Goal: Task Accomplishment & Management: Manage account settings

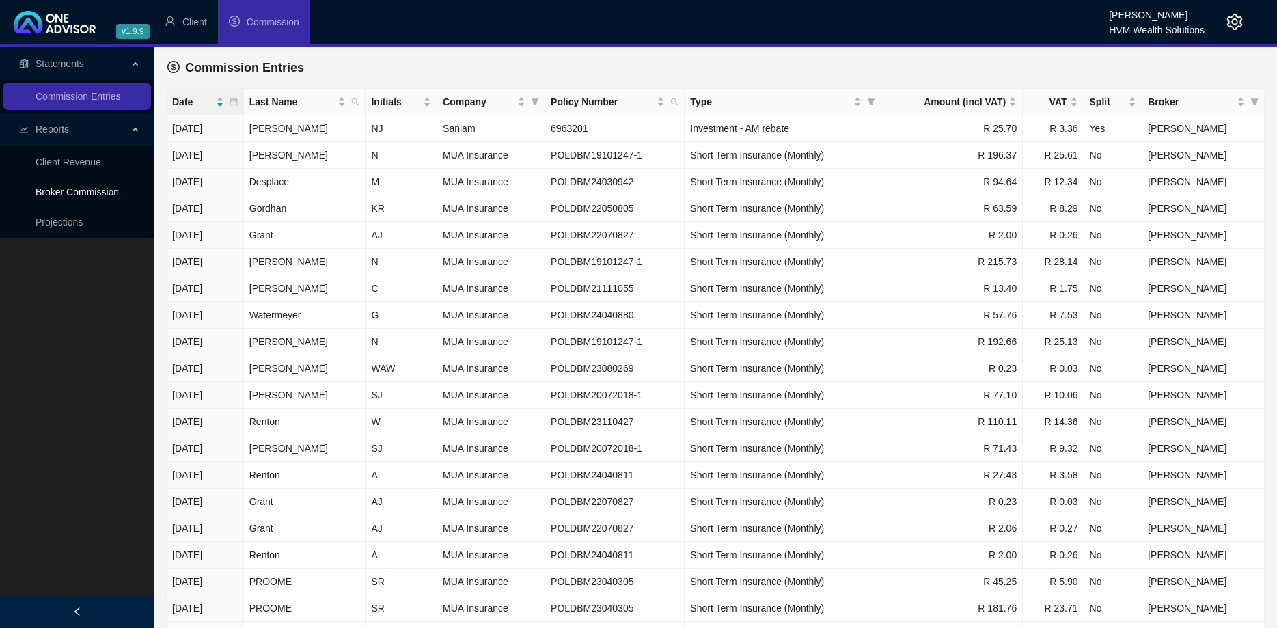
click at [111, 197] on link "Broker Commission" at bounding box center [77, 191] width 83 height 11
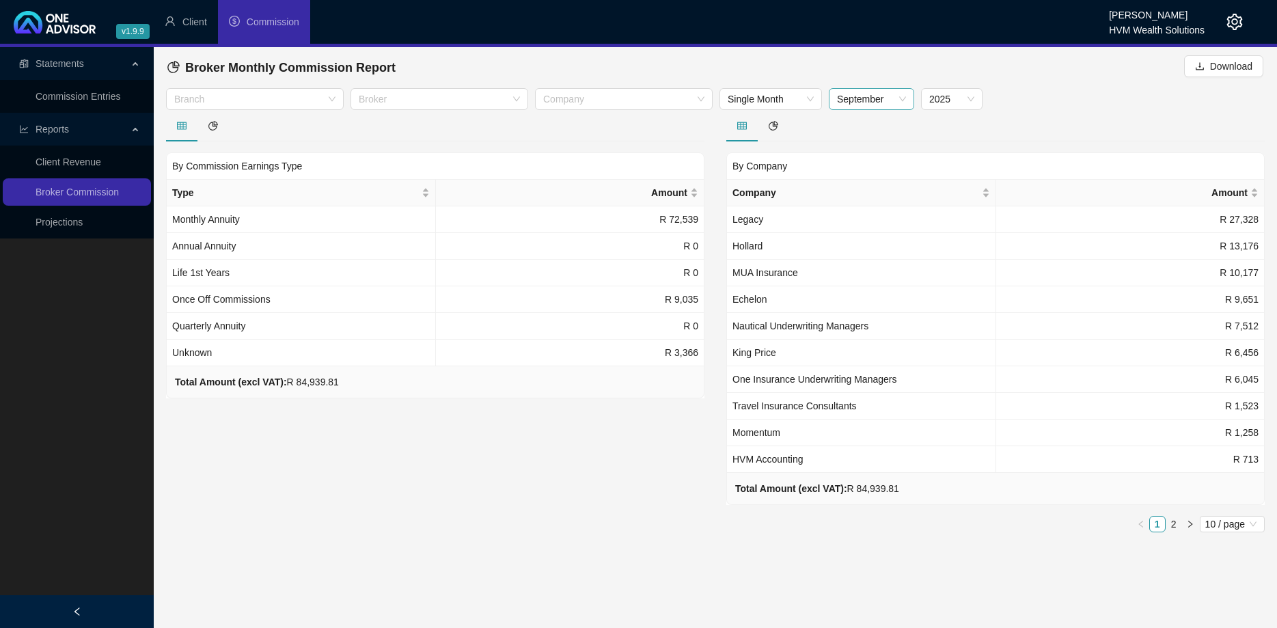
click at [893, 102] on span "September" at bounding box center [871, 99] width 69 height 20
click at [866, 249] on div "August" at bounding box center [871, 258] width 80 height 22
click at [892, 105] on span "August" at bounding box center [871, 99] width 69 height 20
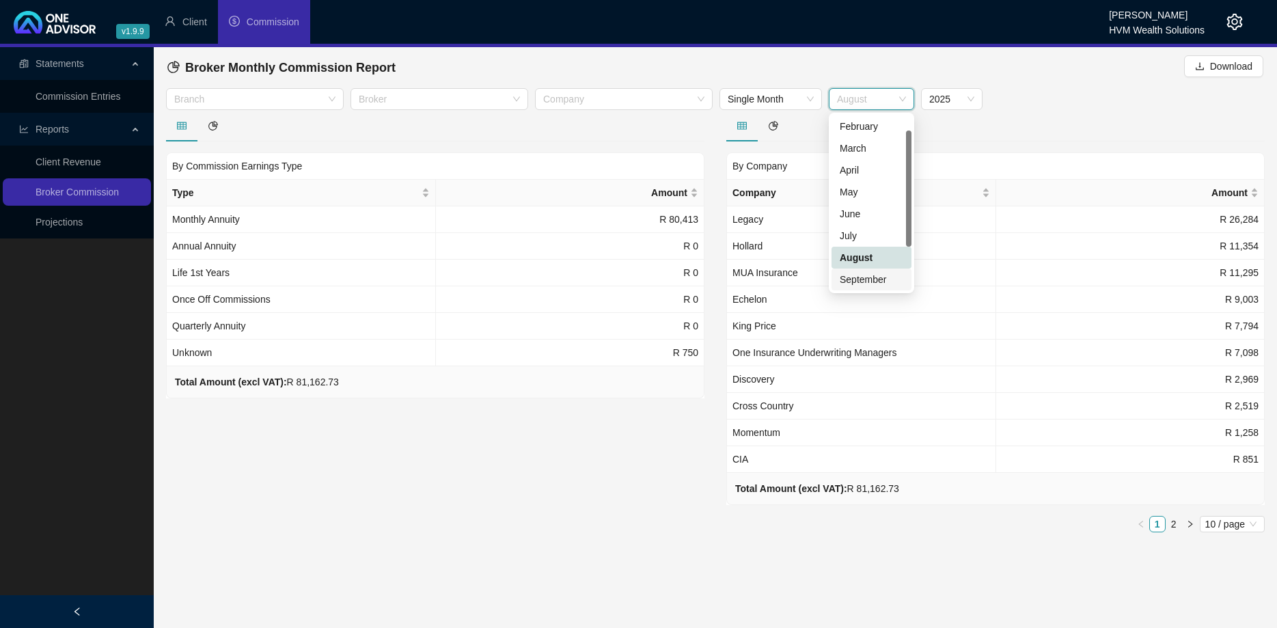
click at [881, 275] on div "September" at bounding box center [871, 279] width 64 height 15
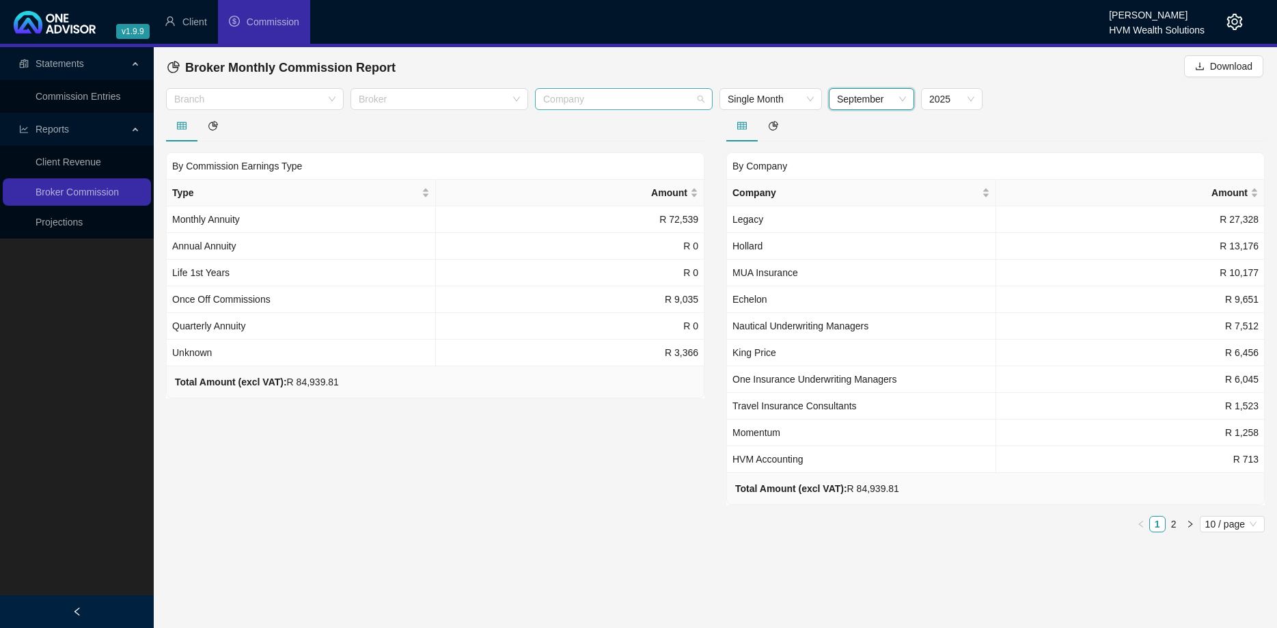
click at [688, 101] on div at bounding box center [617, 99] width 158 height 10
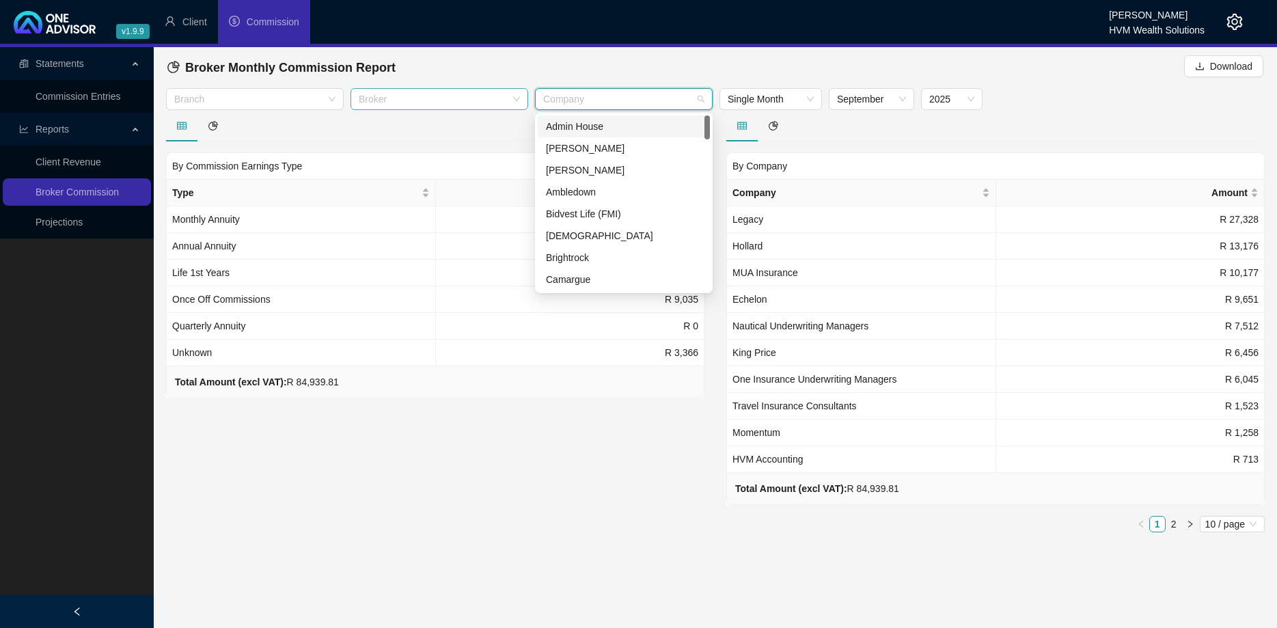
click at [492, 102] on div at bounding box center [432, 99] width 158 height 10
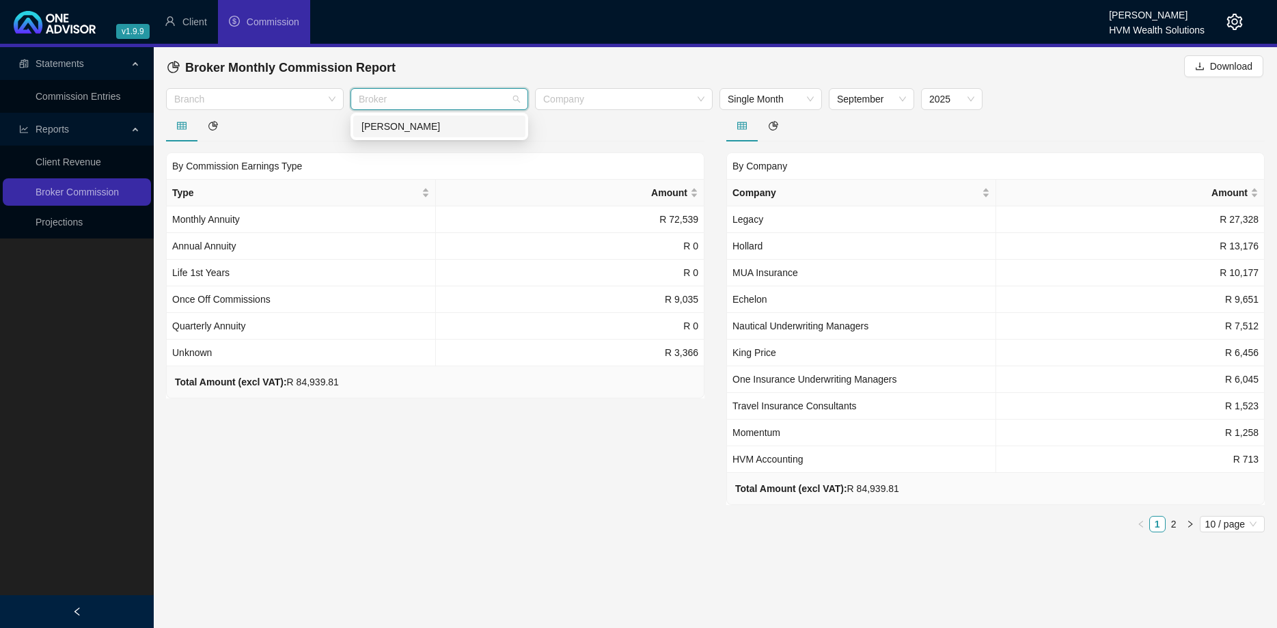
click at [455, 124] on div "[PERSON_NAME]" at bounding box center [439, 126] width 156 height 15
click at [317, 135] on div at bounding box center [435, 125] width 538 height 31
click at [329, 97] on div "Branch" at bounding box center [255, 99] width 178 height 22
click at [322, 124] on div "Short Term" at bounding box center [255, 126] width 156 height 15
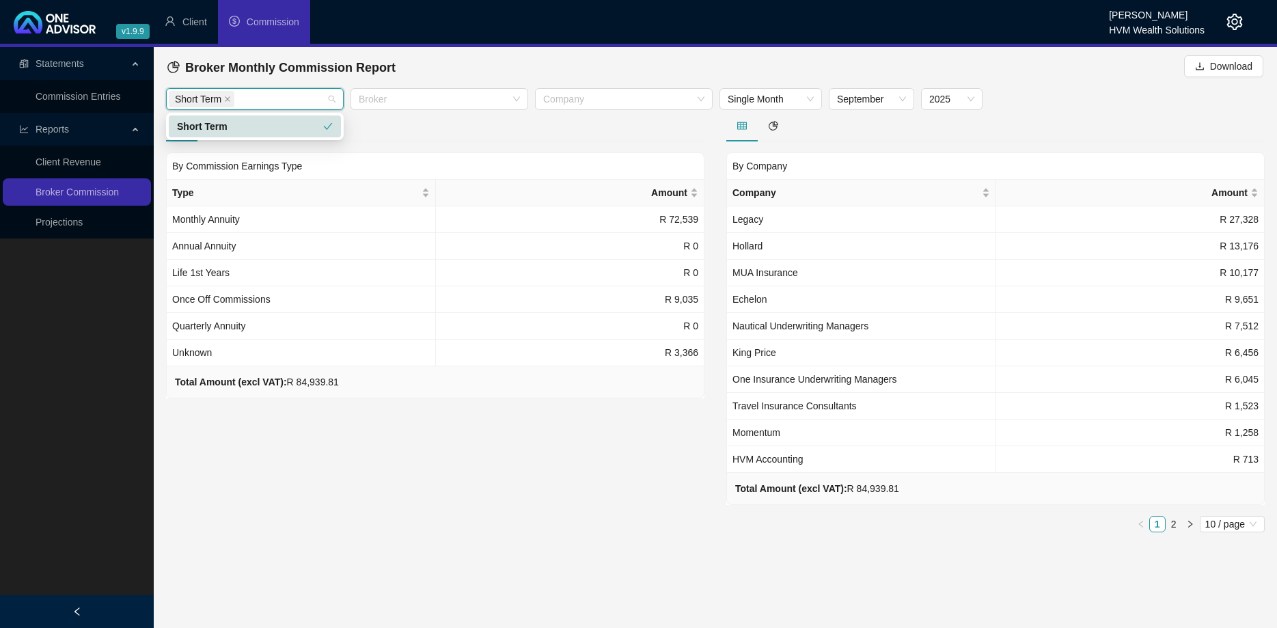
click at [861, 126] on div at bounding box center [995, 125] width 538 height 31
click at [1174, 528] on link "2" at bounding box center [1173, 523] width 15 height 15
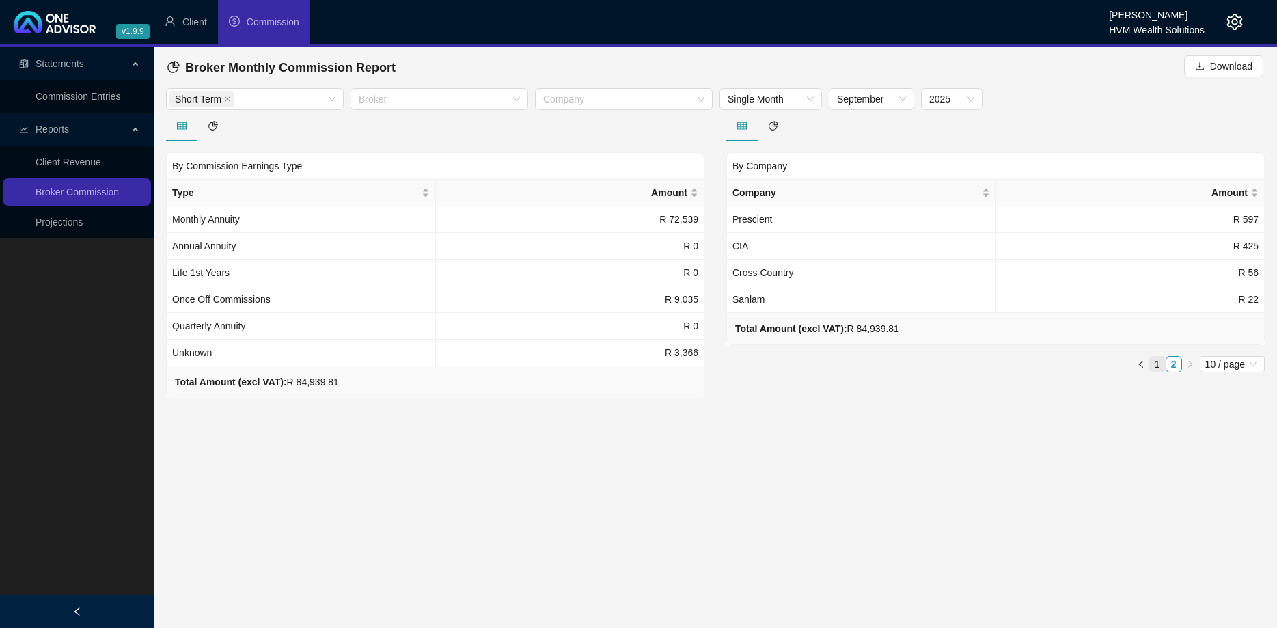
click at [1156, 364] on link "1" at bounding box center [1157, 364] width 15 height 15
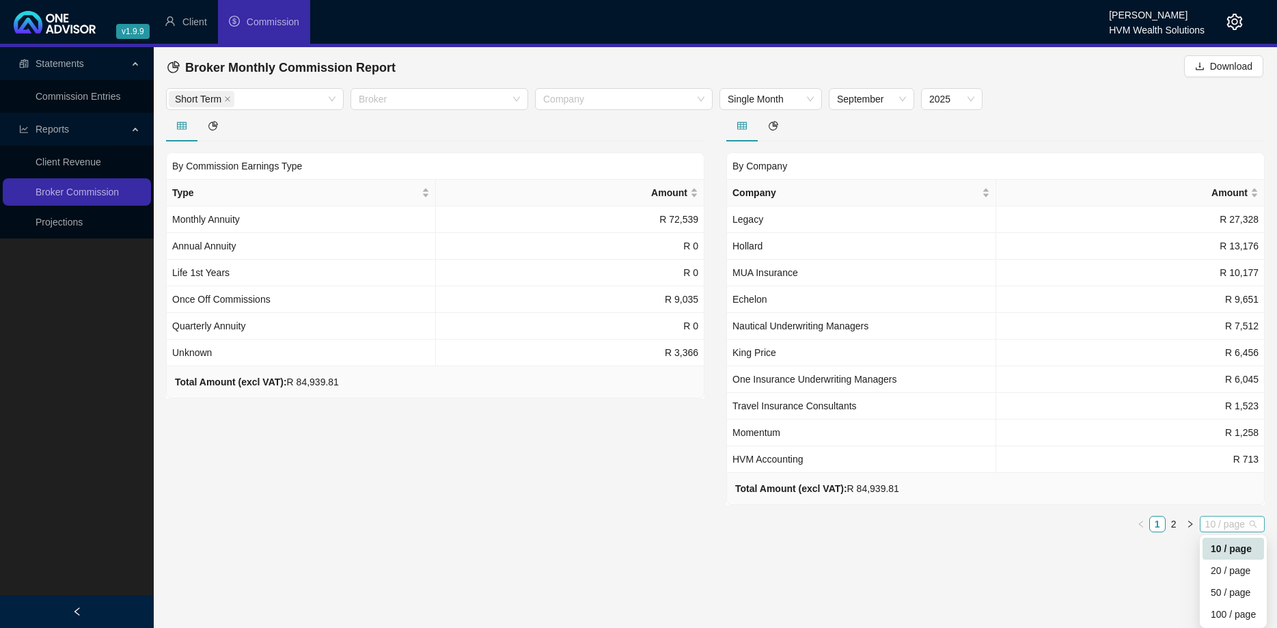
click at [1221, 527] on span "10 / page" at bounding box center [1232, 523] width 54 height 15
click at [1227, 571] on div "20 / page" at bounding box center [1232, 570] width 45 height 15
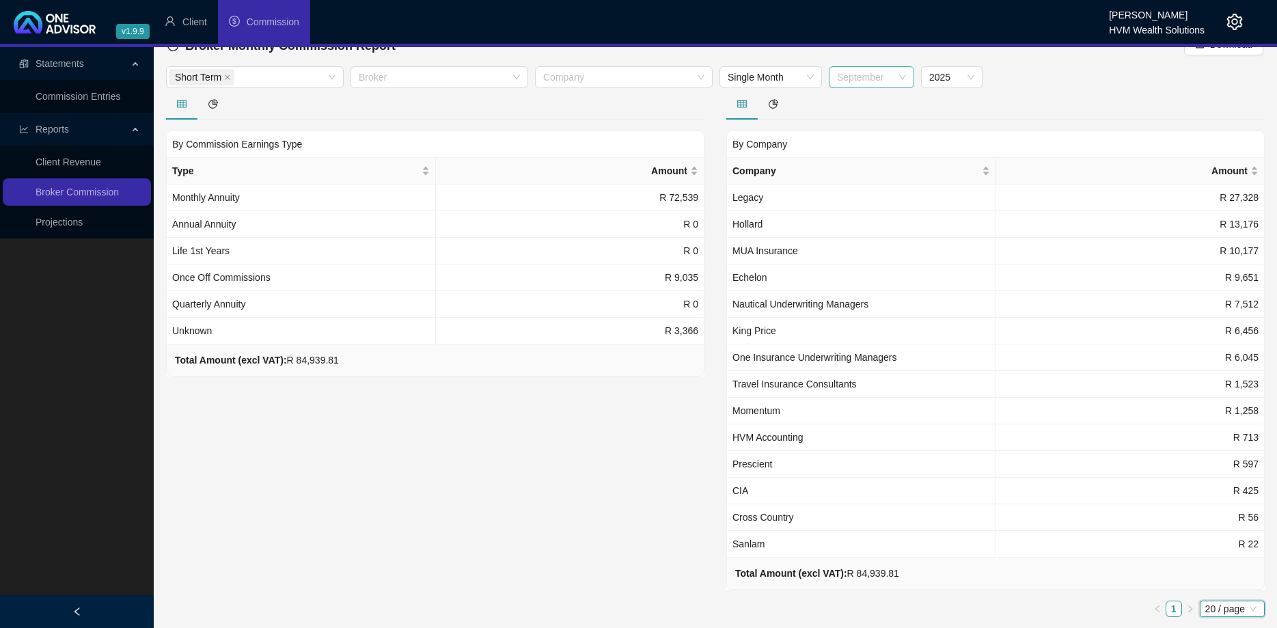
click at [870, 80] on span "September" at bounding box center [871, 77] width 69 height 20
click at [865, 232] on div "August" at bounding box center [871, 235] width 64 height 15
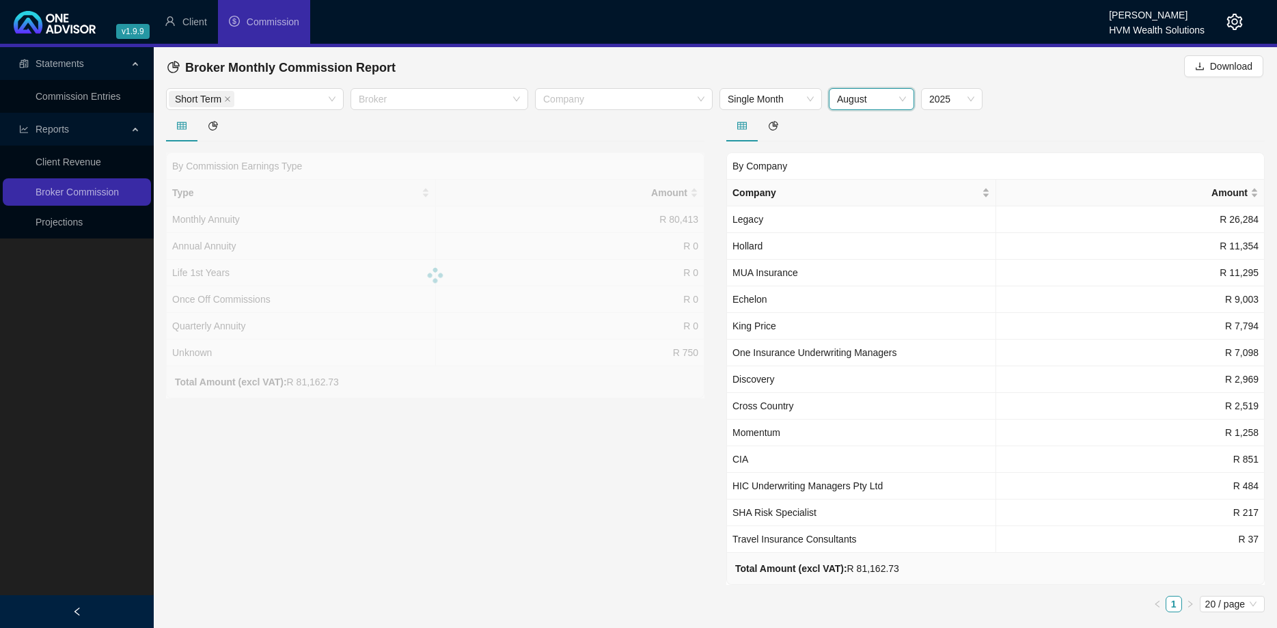
scroll to position [0, 0]
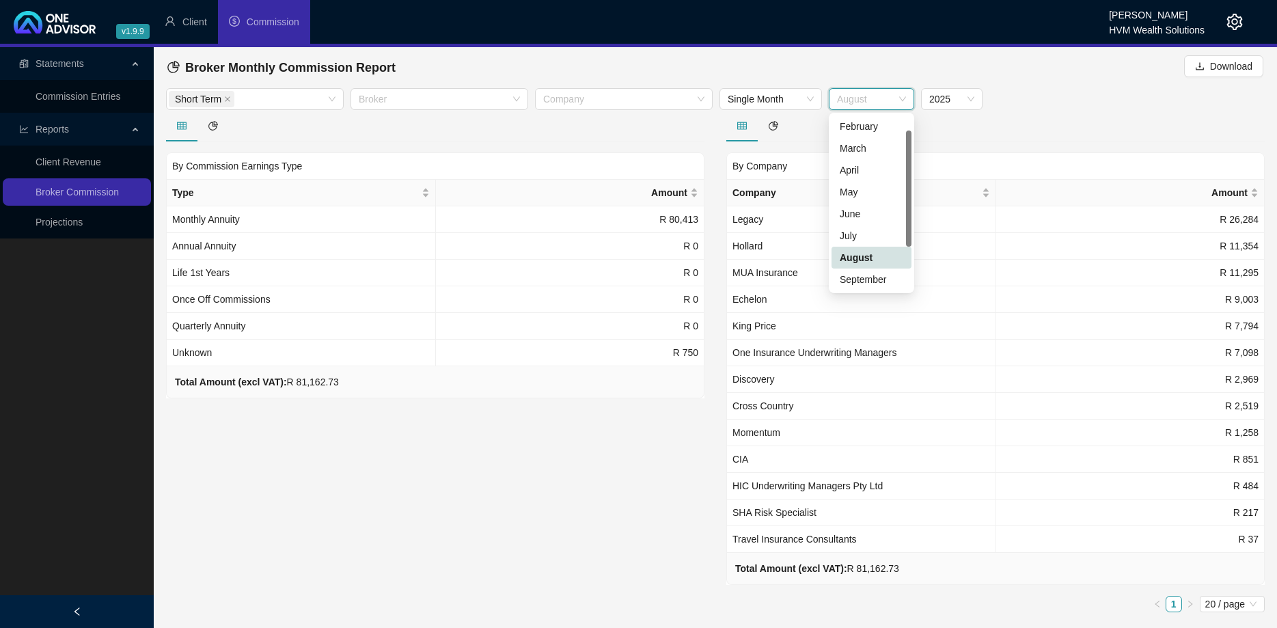
click at [883, 102] on span "August" at bounding box center [871, 99] width 69 height 20
click at [866, 231] on div "July" at bounding box center [871, 235] width 64 height 15
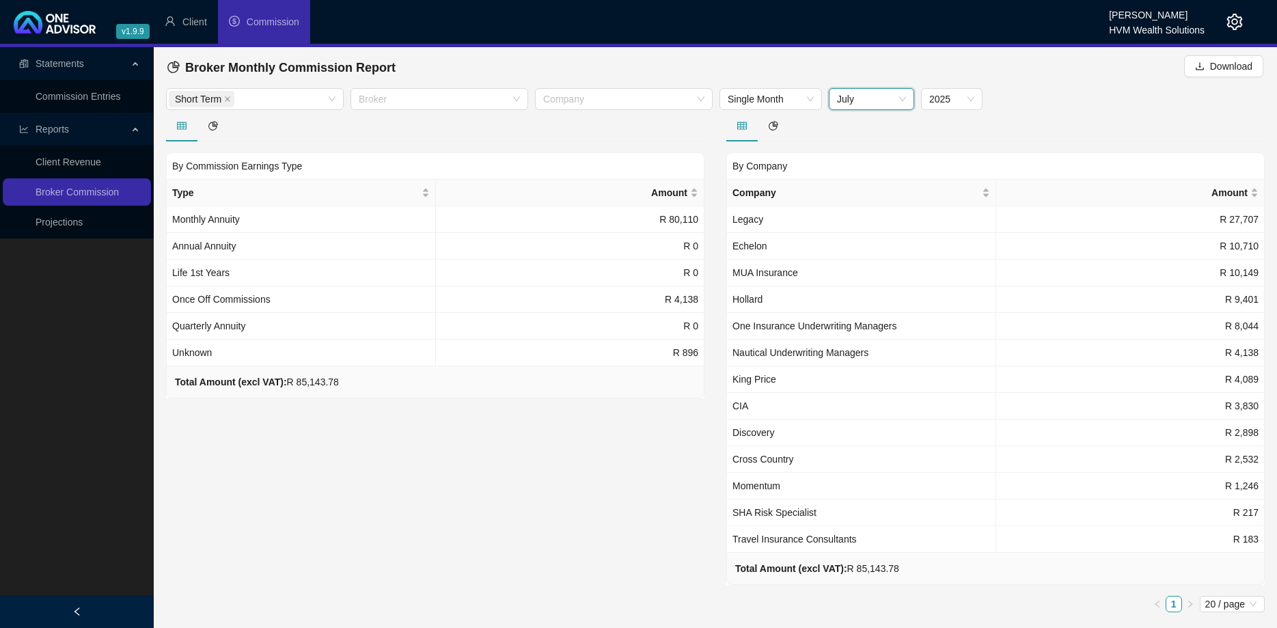
click at [883, 111] on div at bounding box center [995, 125] width 538 height 31
click at [885, 103] on span "July" at bounding box center [871, 99] width 69 height 20
click at [876, 271] on div "September" at bounding box center [871, 279] width 80 height 22
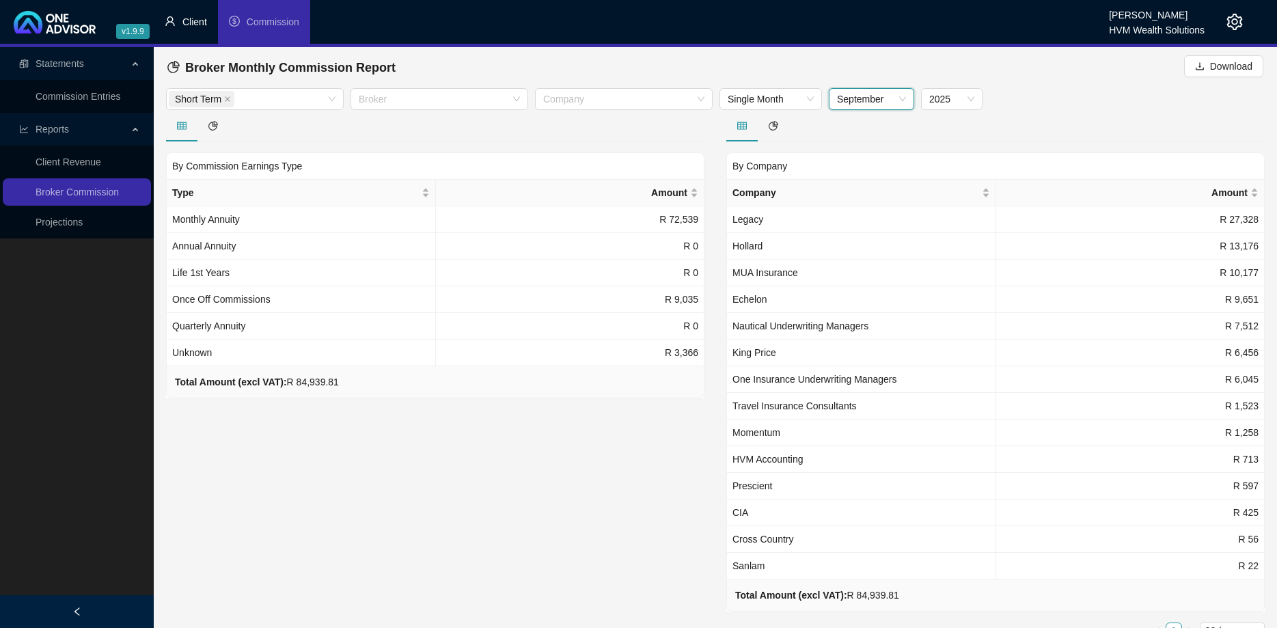
click at [193, 33] on li "Client" at bounding box center [186, 22] width 64 height 44
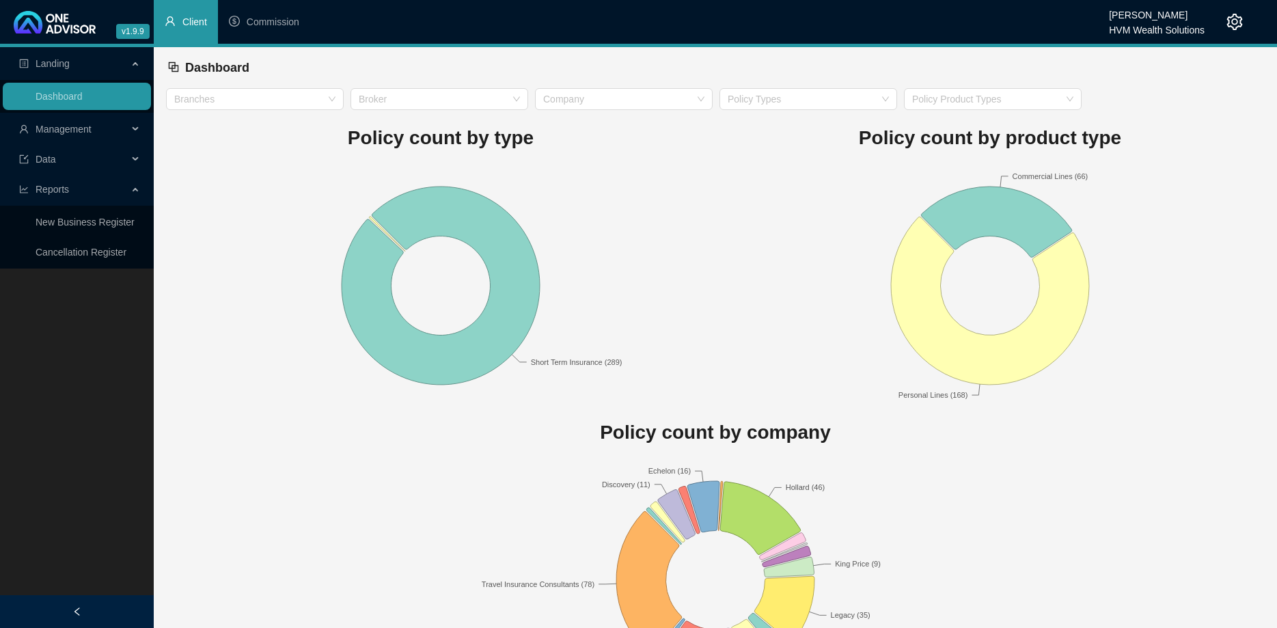
click at [135, 124] on div "Management" at bounding box center [77, 128] width 148 height 27
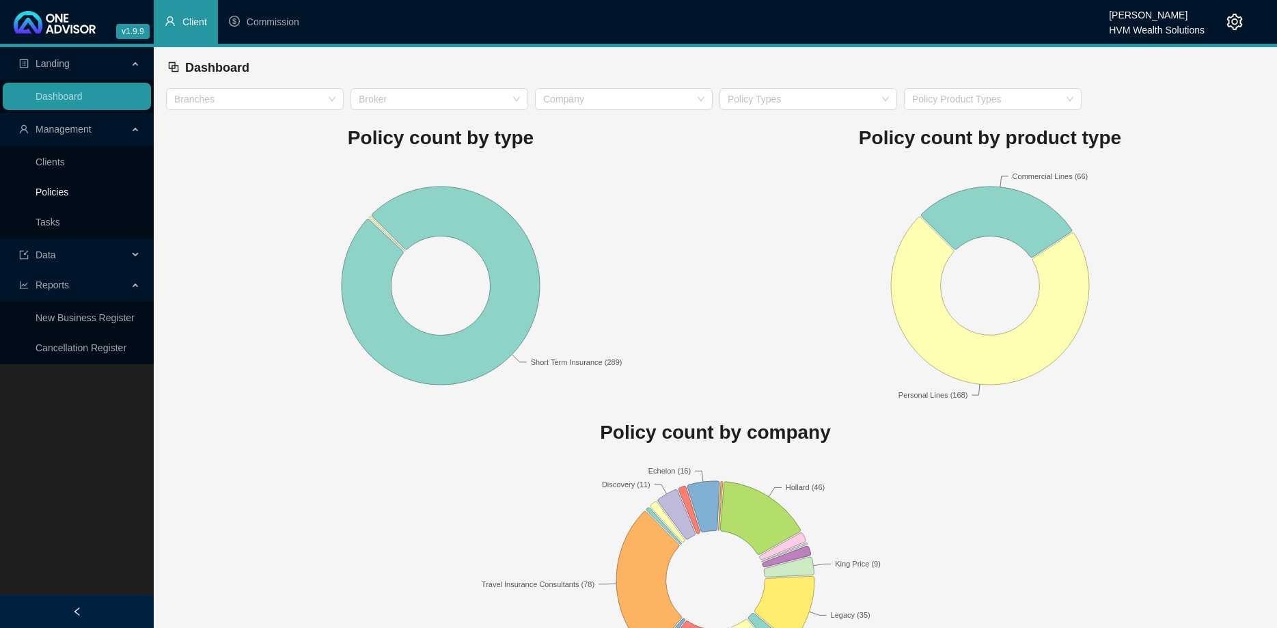
click at [68, 186] on link "Policies" at bounding box center [52, 191] width 33 height 11
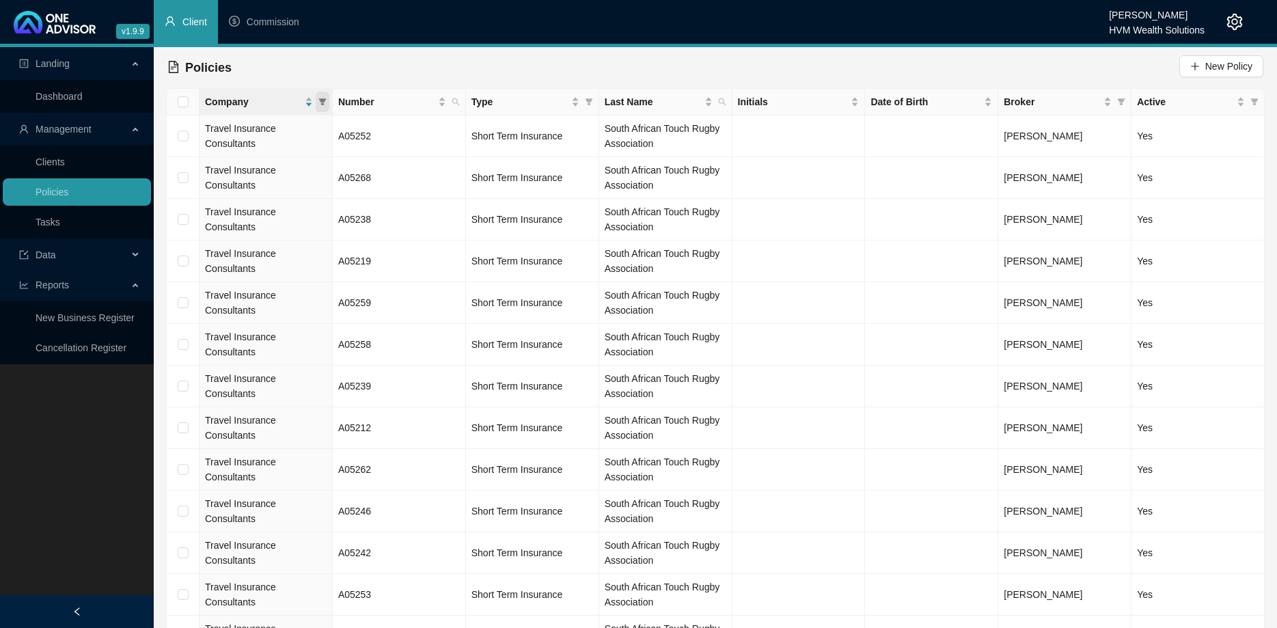
click at [325, 102] on icon "filter" at bounding box center [322, 102] width 8 height 8
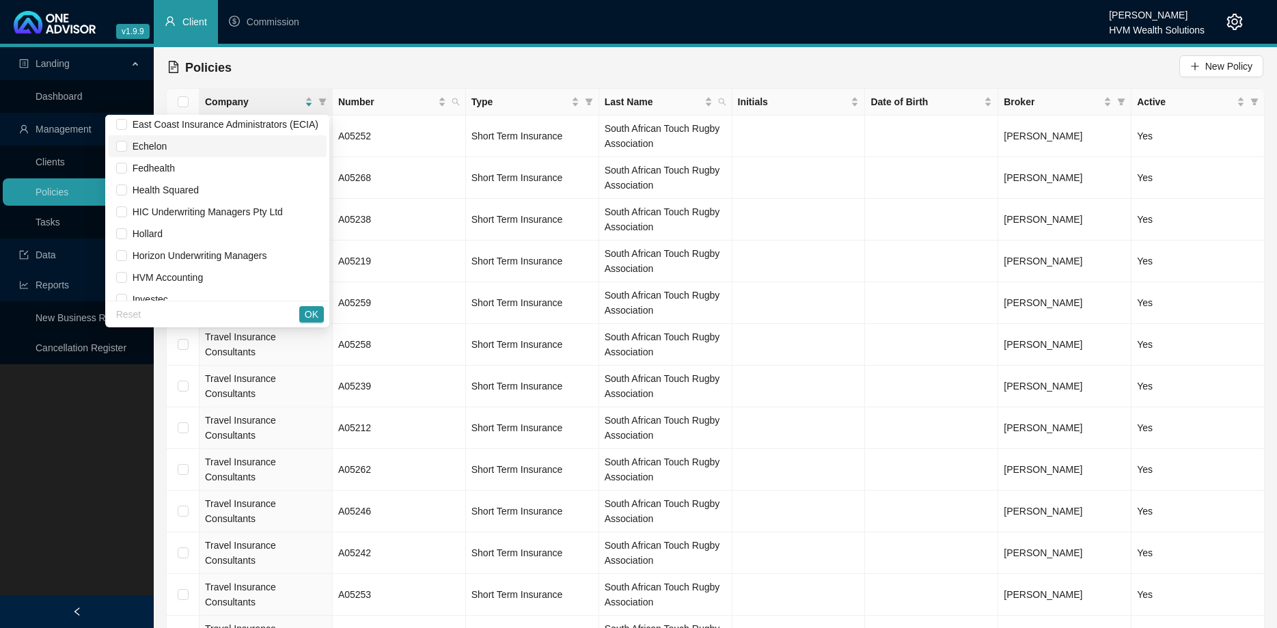
scroll to position [311, 0]
click at [198, 270] on span "HVM Accounting" at bounding box center [165, 275] width 77 height 11
checkbox input "true"
click at [297, 311] on div "Reset OK" at bounding box center [217, 314] width 224 height 27
click at [303, 312] on button "OK" at bounding box center [311, 314] width 25 height 16
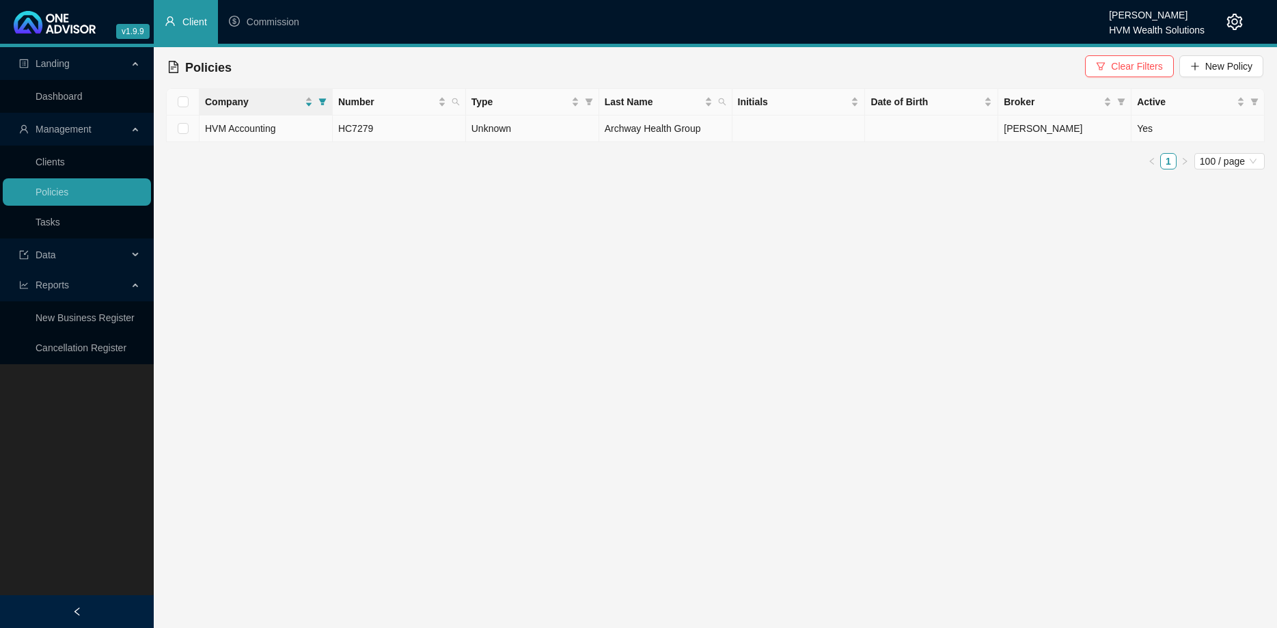
click at [459, 132] on td "HC7279" at bounding box center [399, 128] width 133 height 27
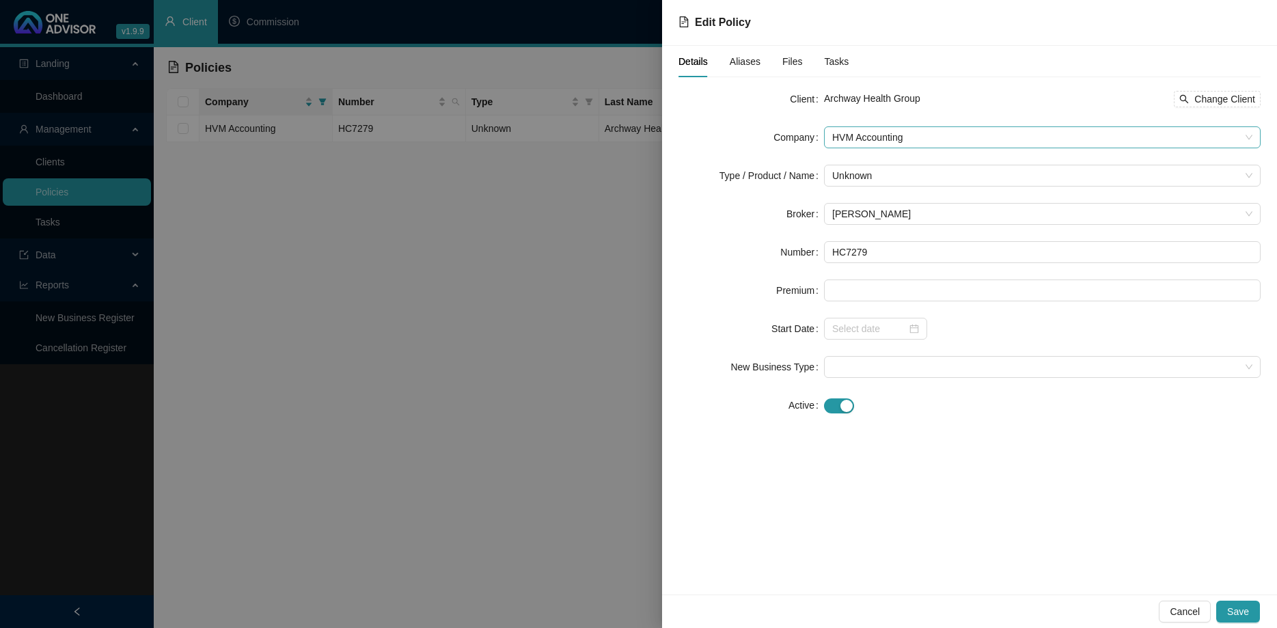
click at [906, 141] on span "HVM Accounting" at bounding box center [1042, 137] width 420 height 20
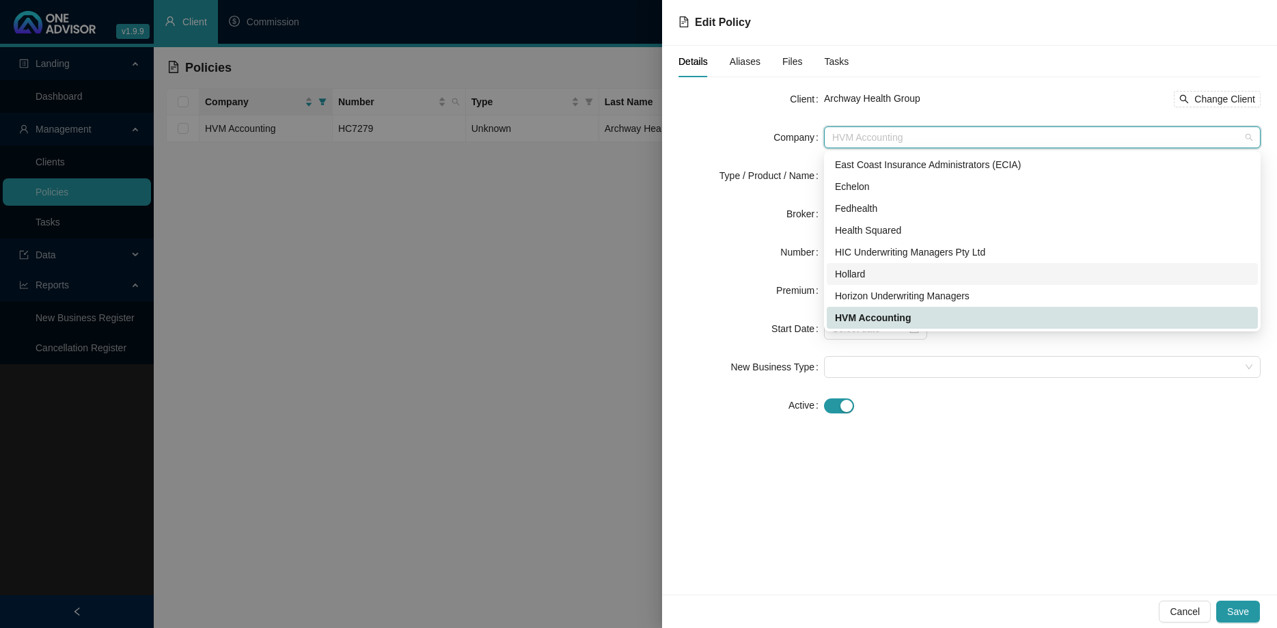
scroll to position [376, 0]
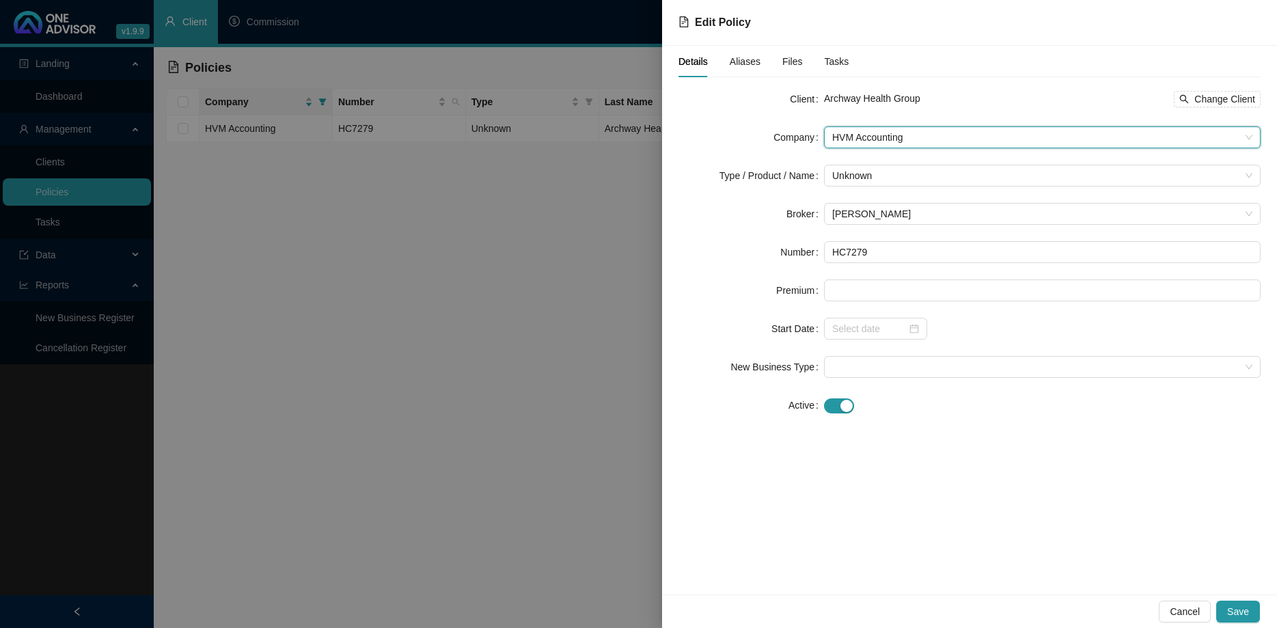
click at [891, 141] on span "HVM Accounting" at bounding box center [1042, 137] width 420 height 20
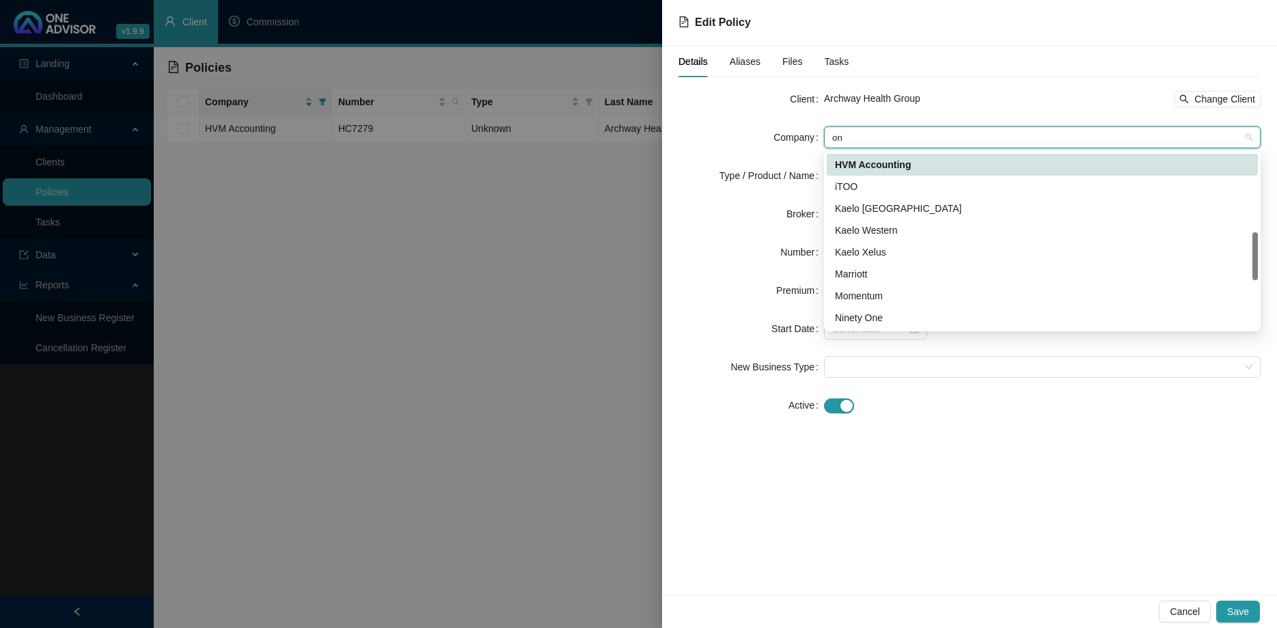
scroll to position [44, 0]
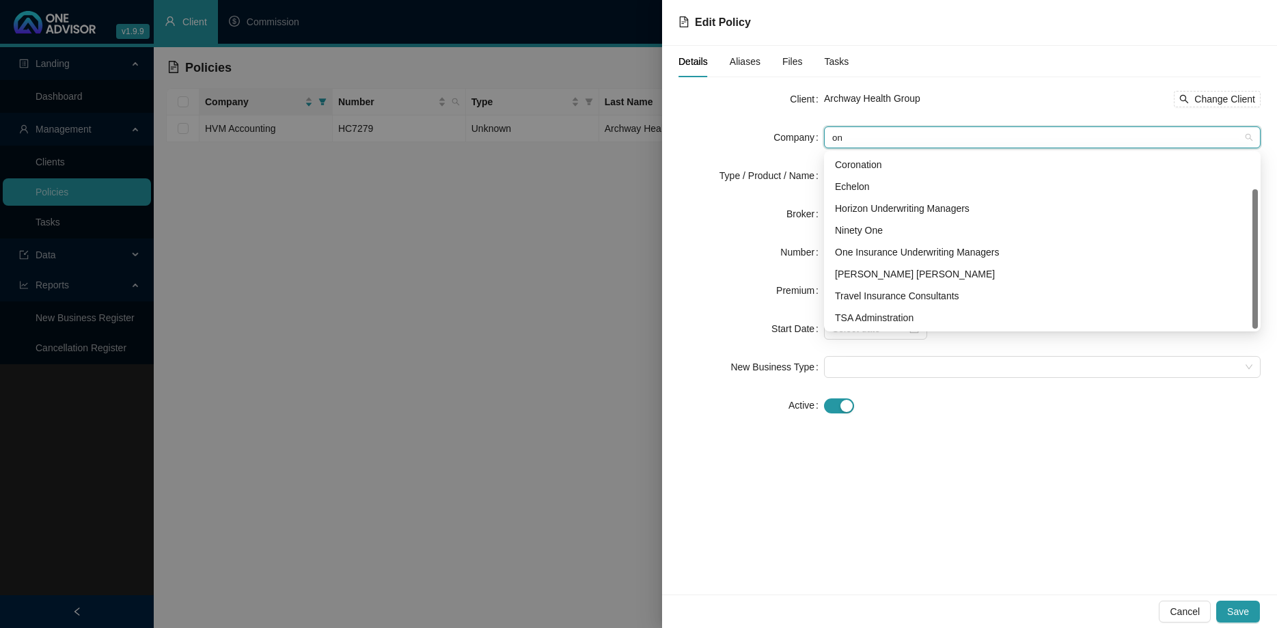
type input "one"
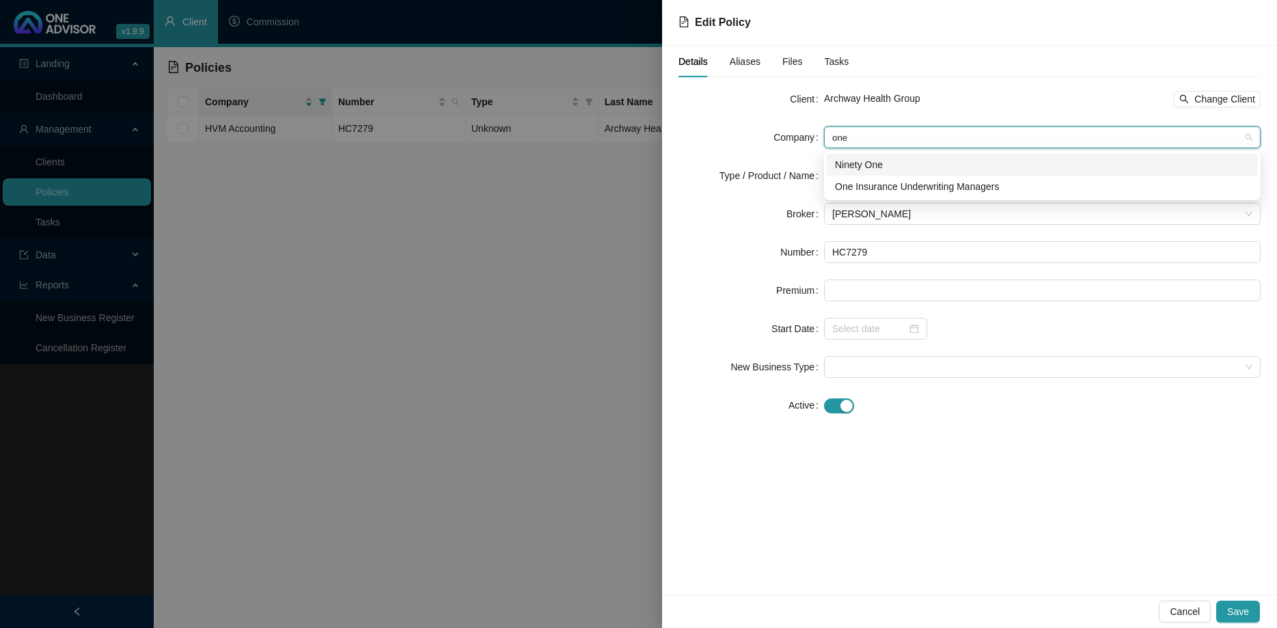
scroll to position [0, 0]
click at [926, 190] on div "One Insurance Underwriting Managers" at bounding box center [1042, 186] width 415 height 15
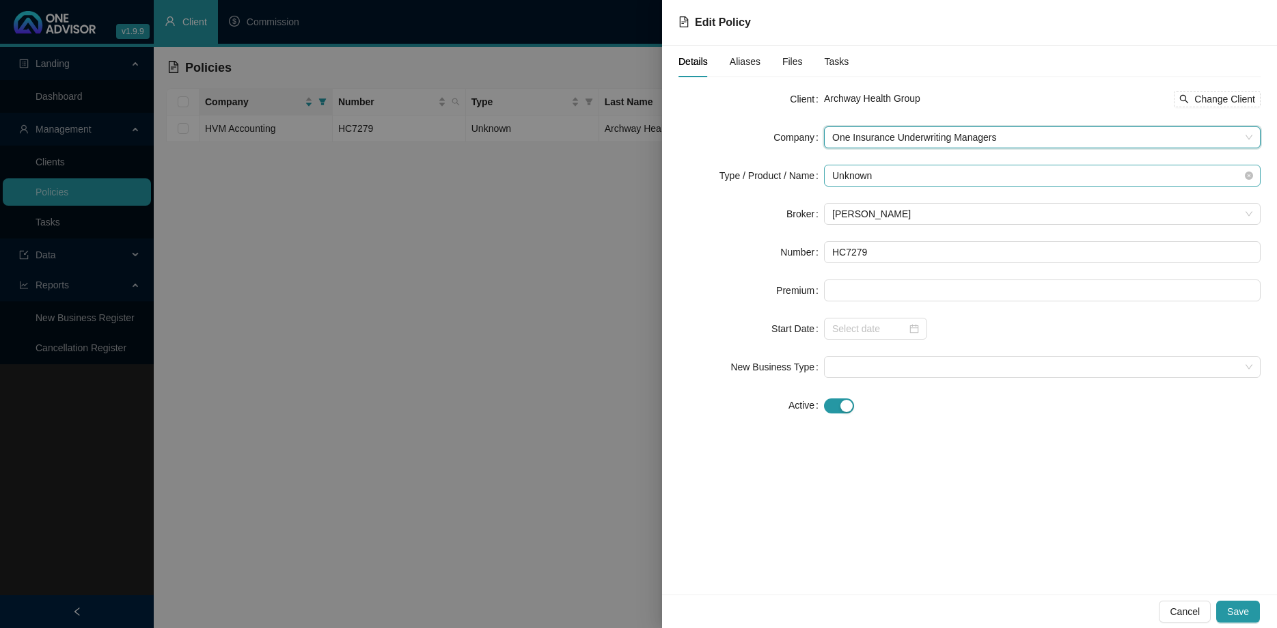
click at [889, 178] on span "Unknown" at bounding box center [1042, 175] width 420 height 20
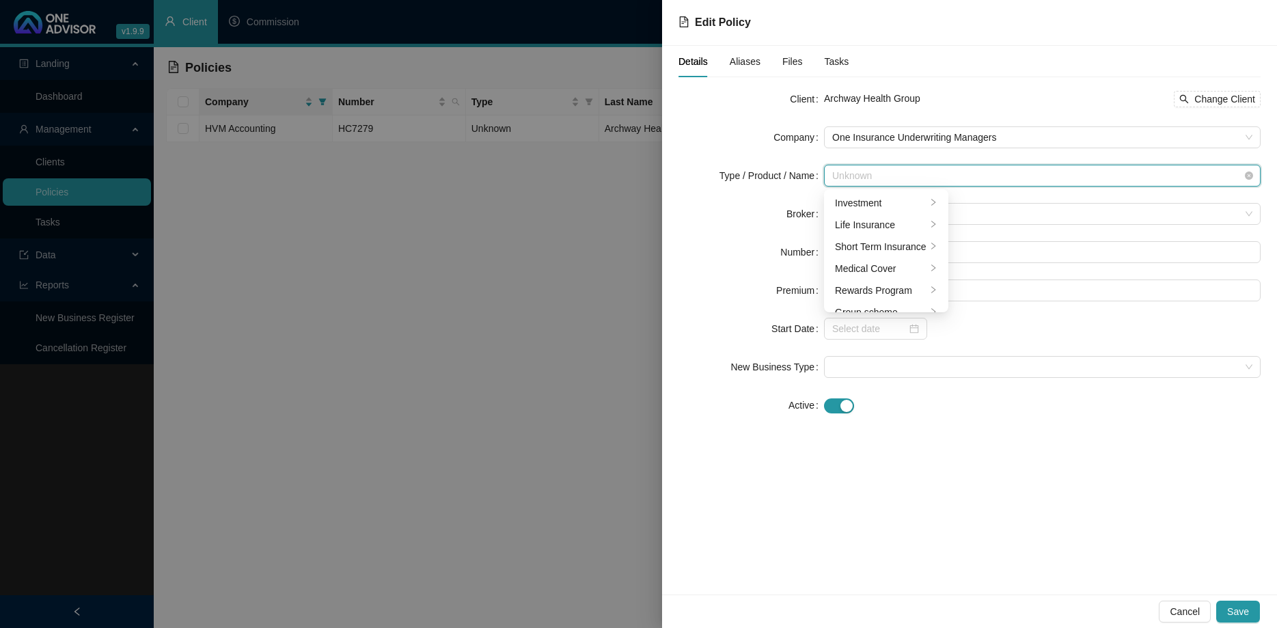
scroll to position [33, 0]
click at [890, 210] on div "Short Term Insurance" at bounding box center [881, 213] width 92 height 15
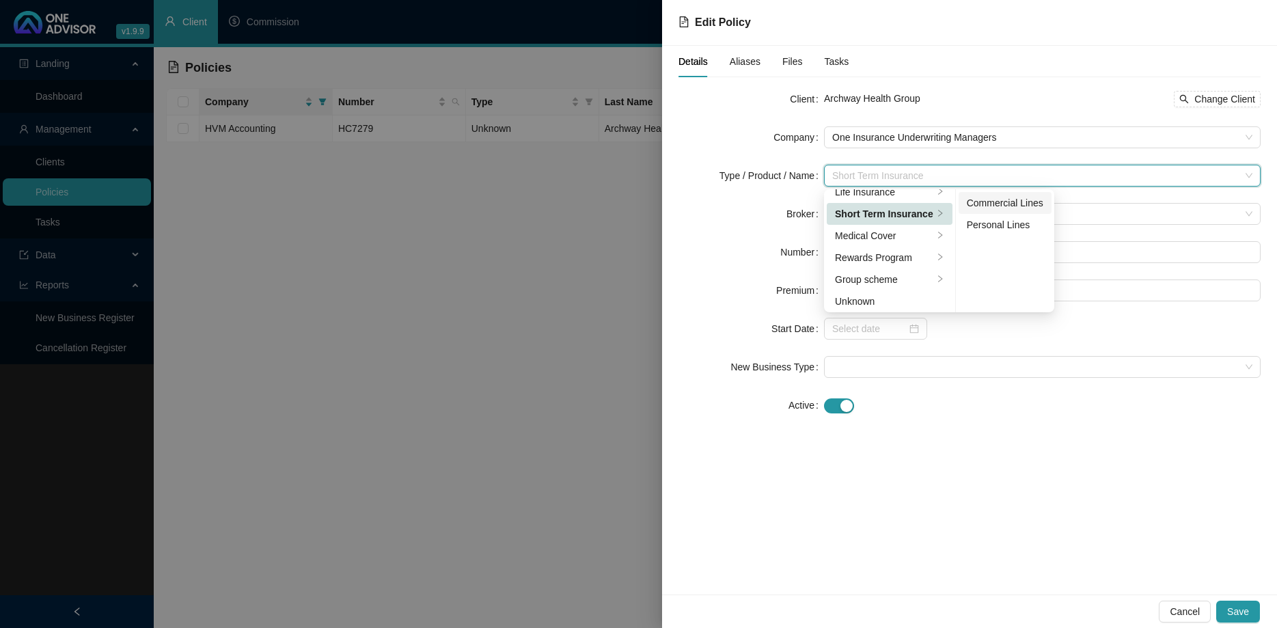
click at [1000, 197] on div "Commercial Lines" at bounding box center [1005, 202] width 77 height 15
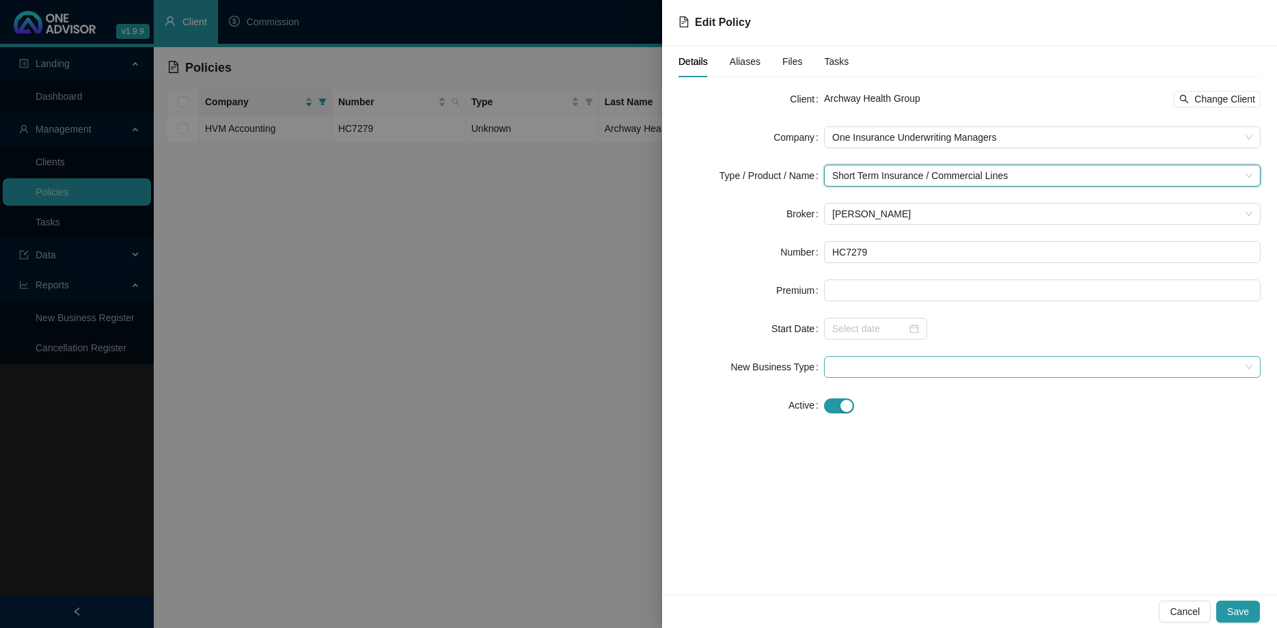
click at [901, 369] on span at bounding box center [1042, 367] width 420 height 20
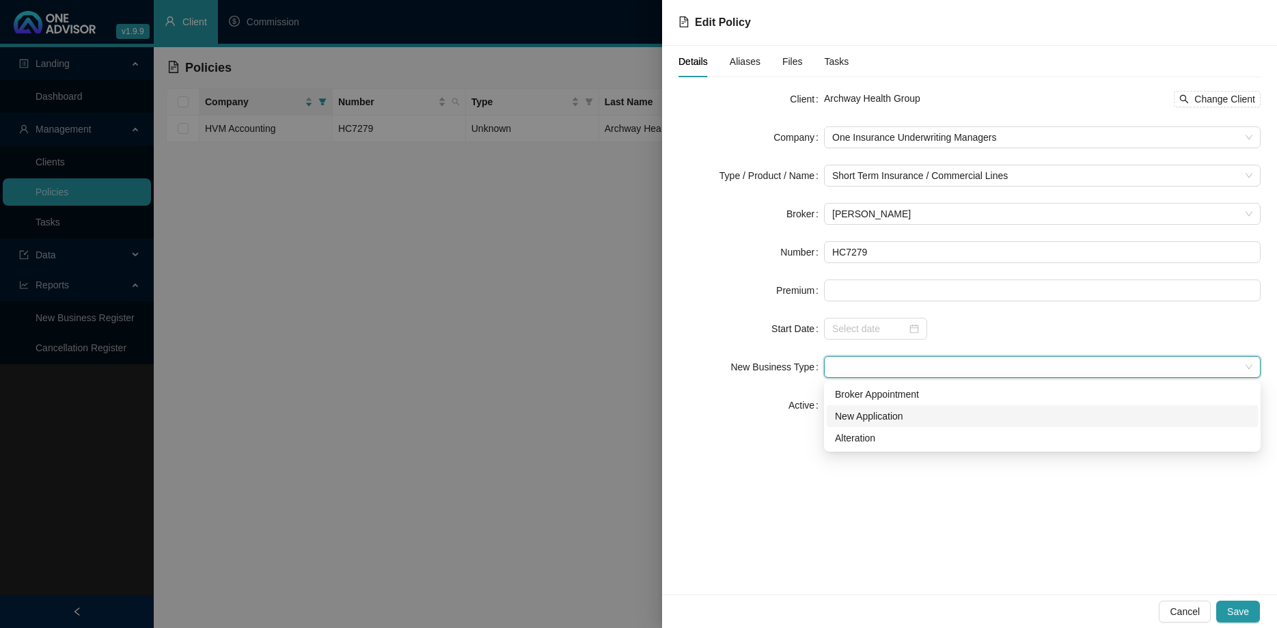
click at [893, 420] on div "New Application" at bounding box center [1042, 415] width 415 height 15
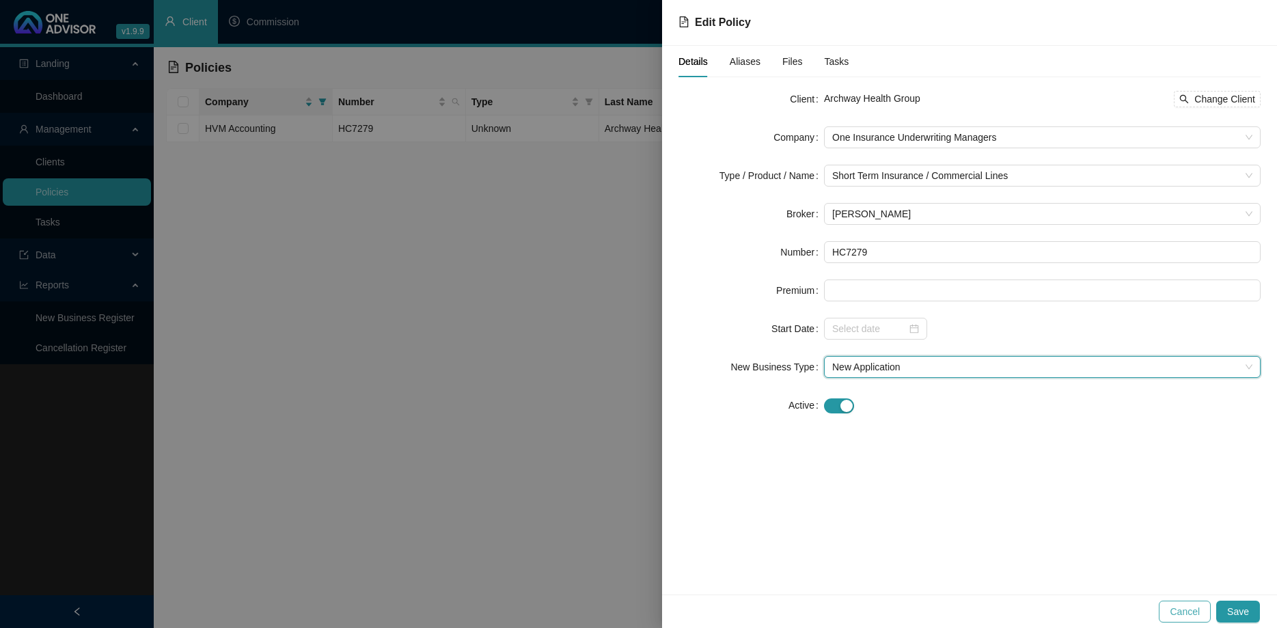
click at [1189, 607] on span "Cancel" at bounding box center [1184, 611] width 30 height 15
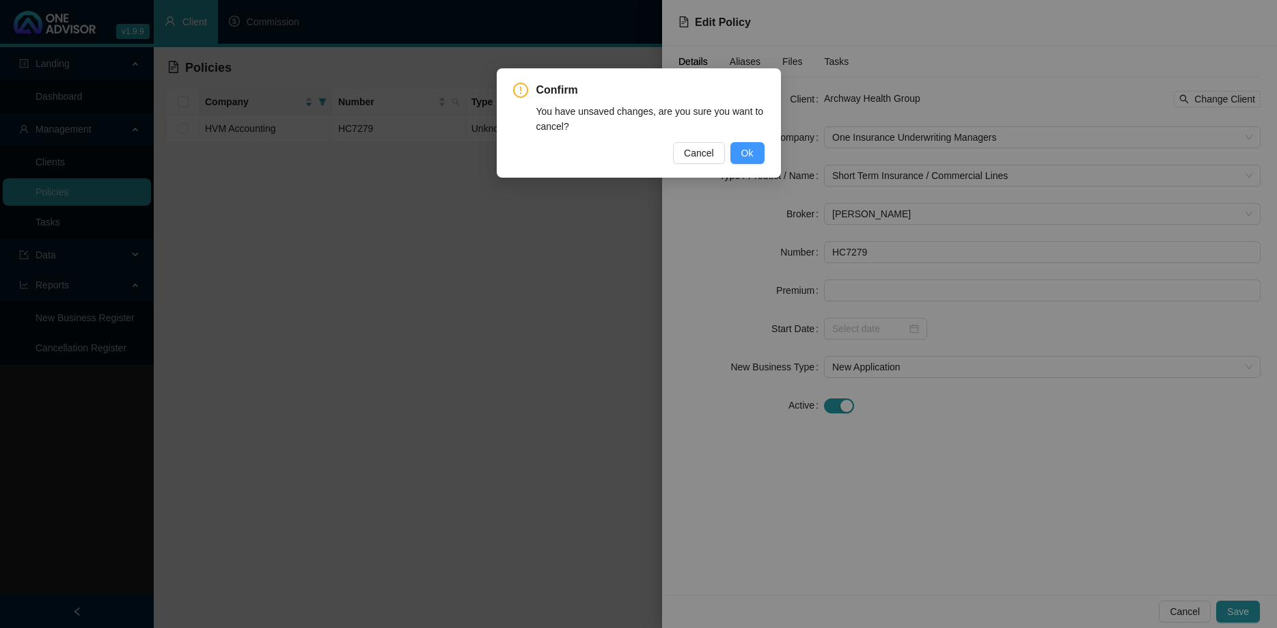
click at [747, 152] on span "Ok" at bounding box center [747, 152] width 12 height 15
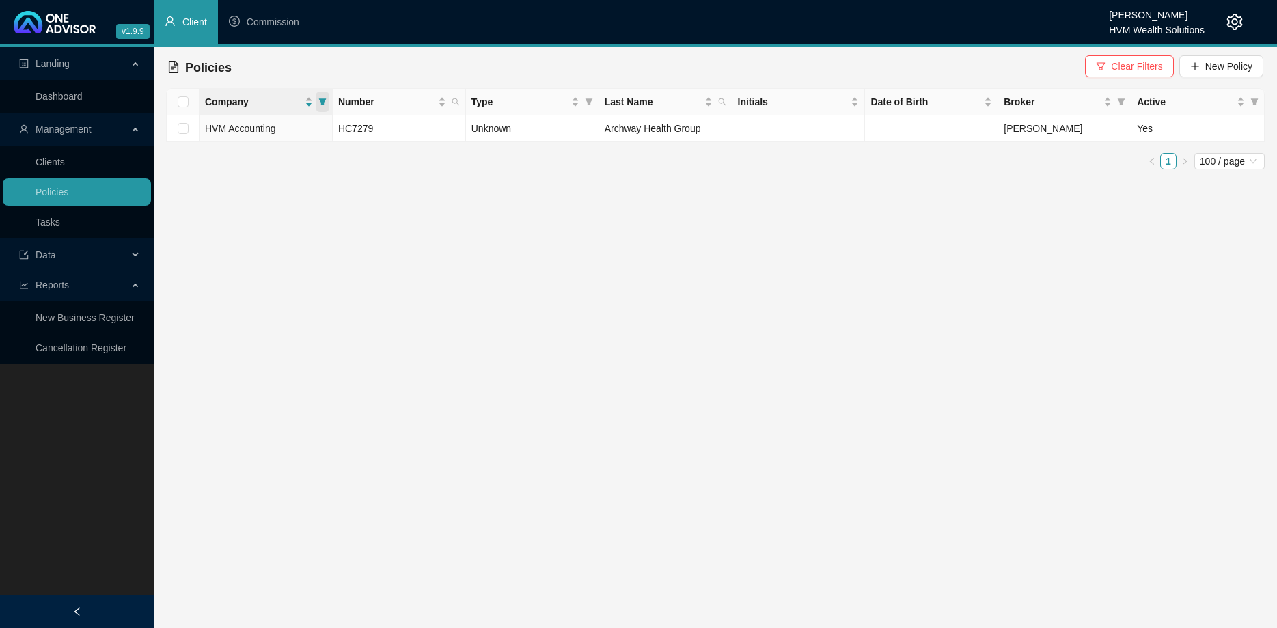
click at [320, 105] on icon "filter" at bounding box center [322, 102] width 8 height 8
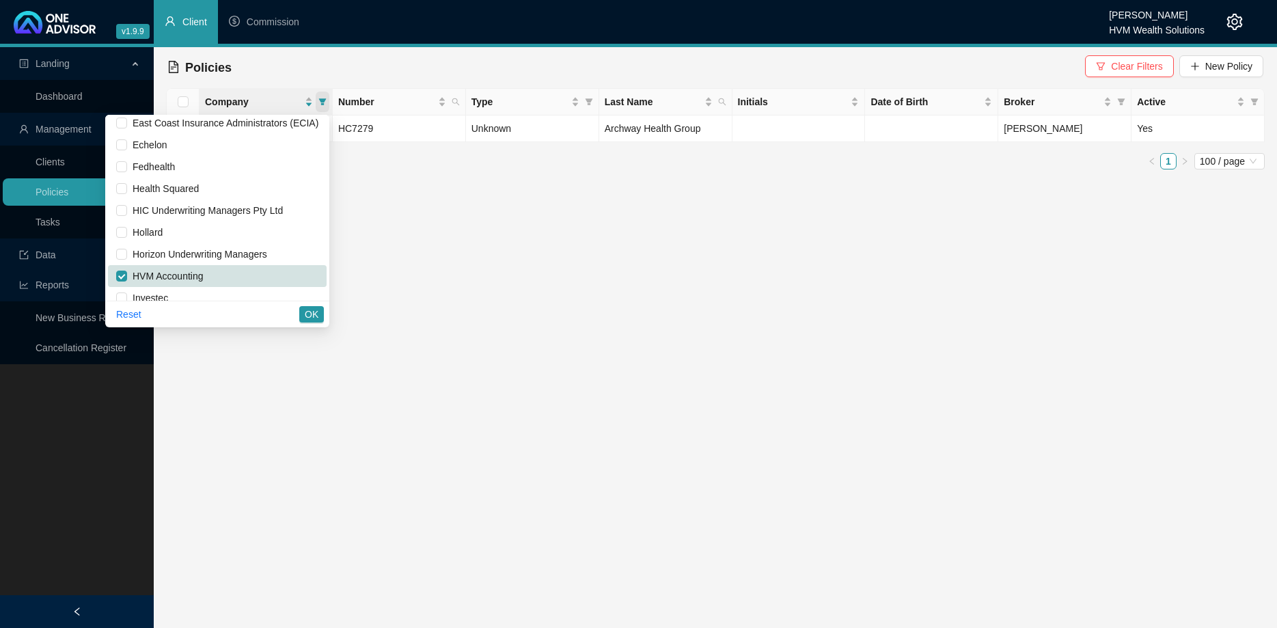
scroll to position [311, 0]
click at [171, 271] on span "HVM Accounting" at bounding box center [165, 275] width 77 height 11
checkbox input "false"
click at [314, 320] on span "OK" at bounding box center [312, 314] width 14 height 15
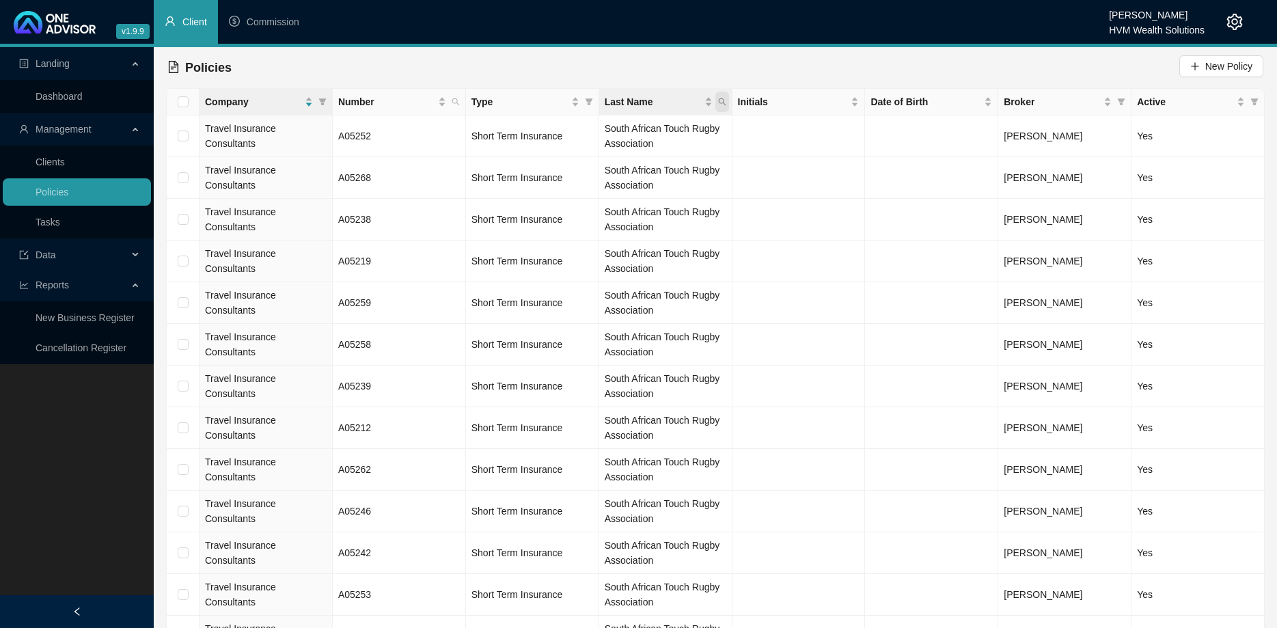
click at [722, 102] on icon "search" at bounding box center [722, 102] width 8 height 8
type input "archway"
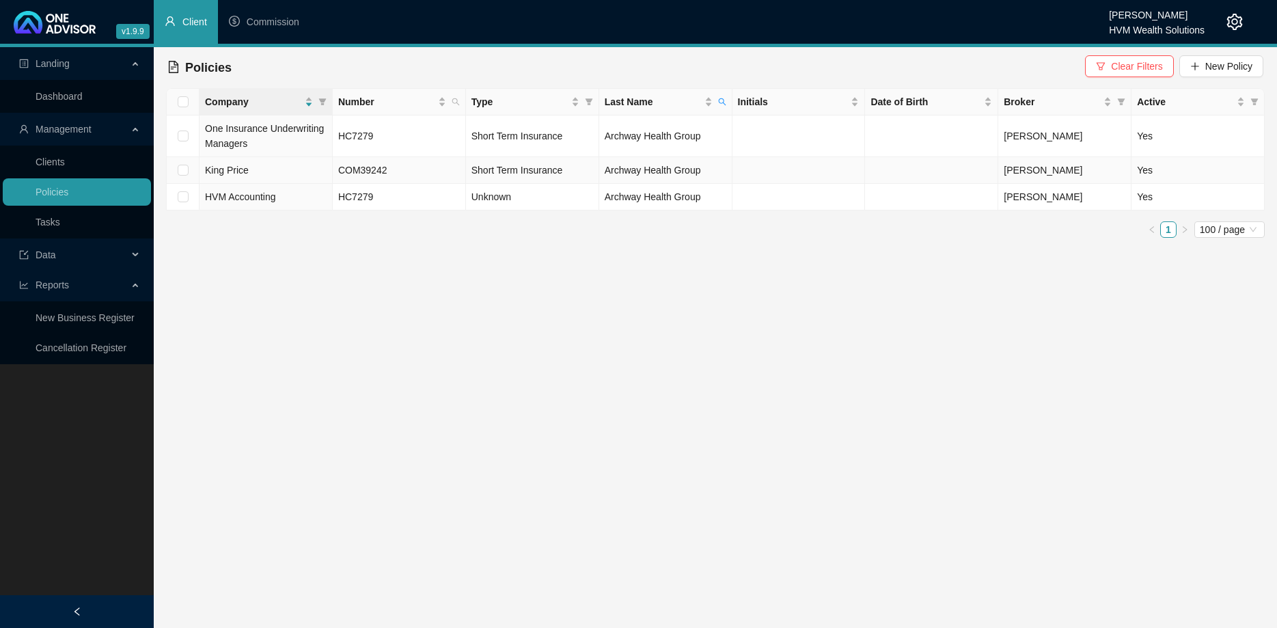
click at [770, 174] on td at bounding box center [798, 170] width 133 height 27
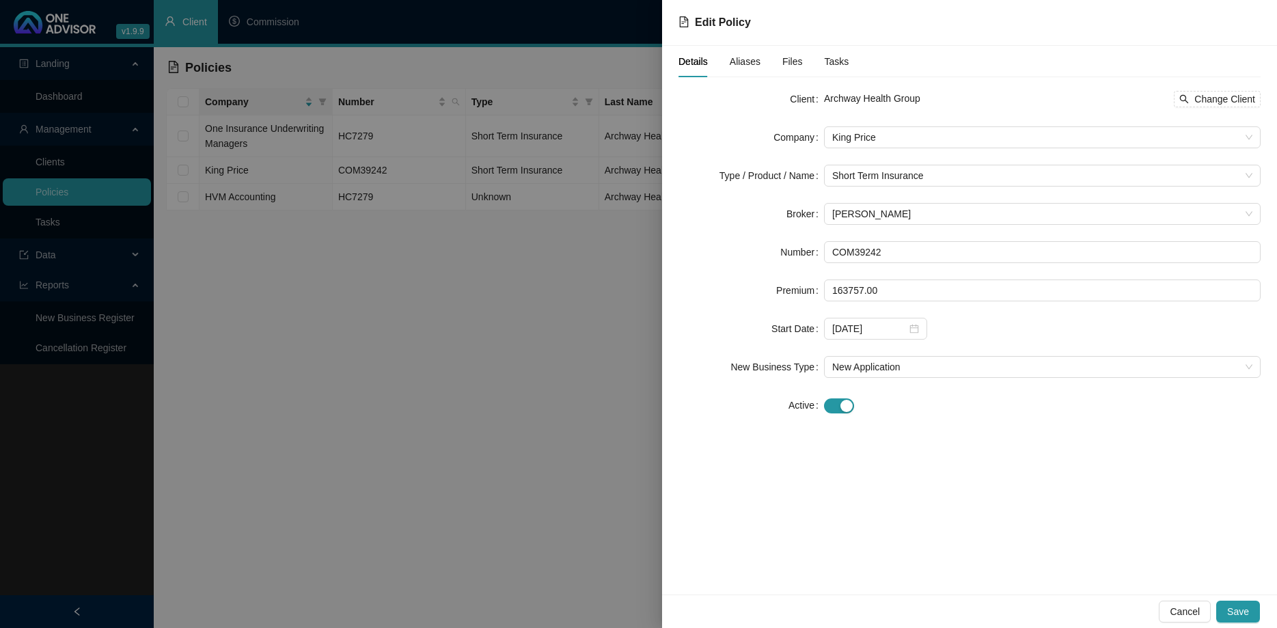
click at [588, 367] on div at bounding box center [638, 314] width 1277 height 628
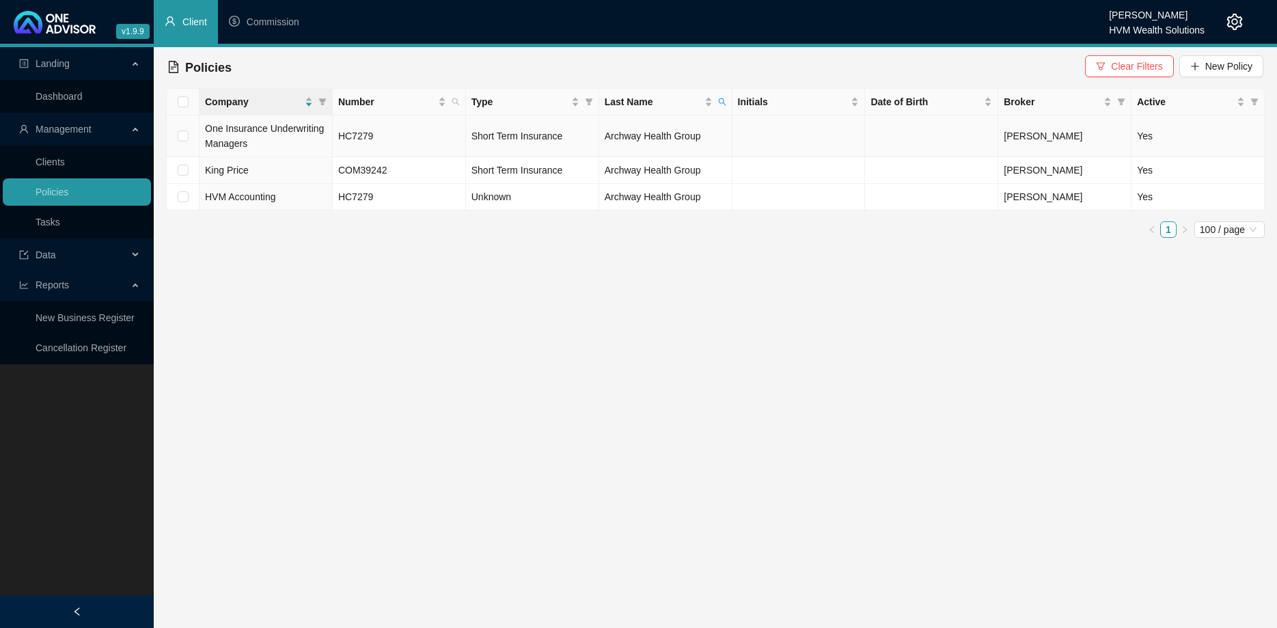
click at [737, 145] on td at bounding box center [798, 136] width 133 height 42
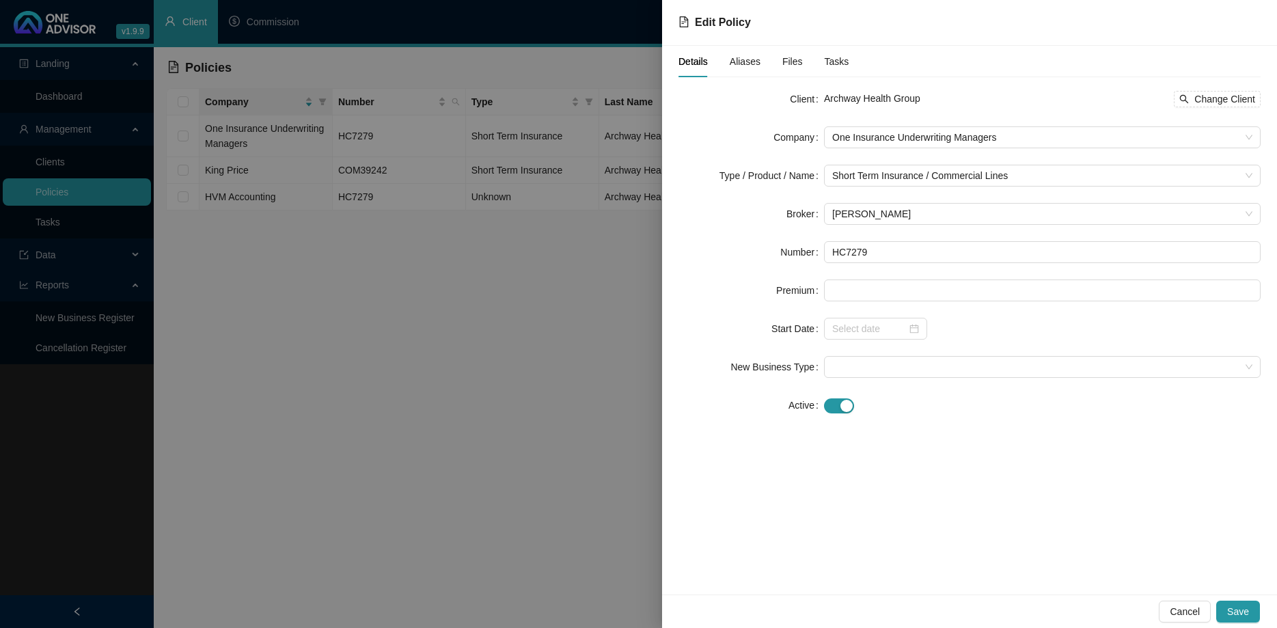
click at [560, 262] on div at bounding box center [638, 314] width 1277 height 628
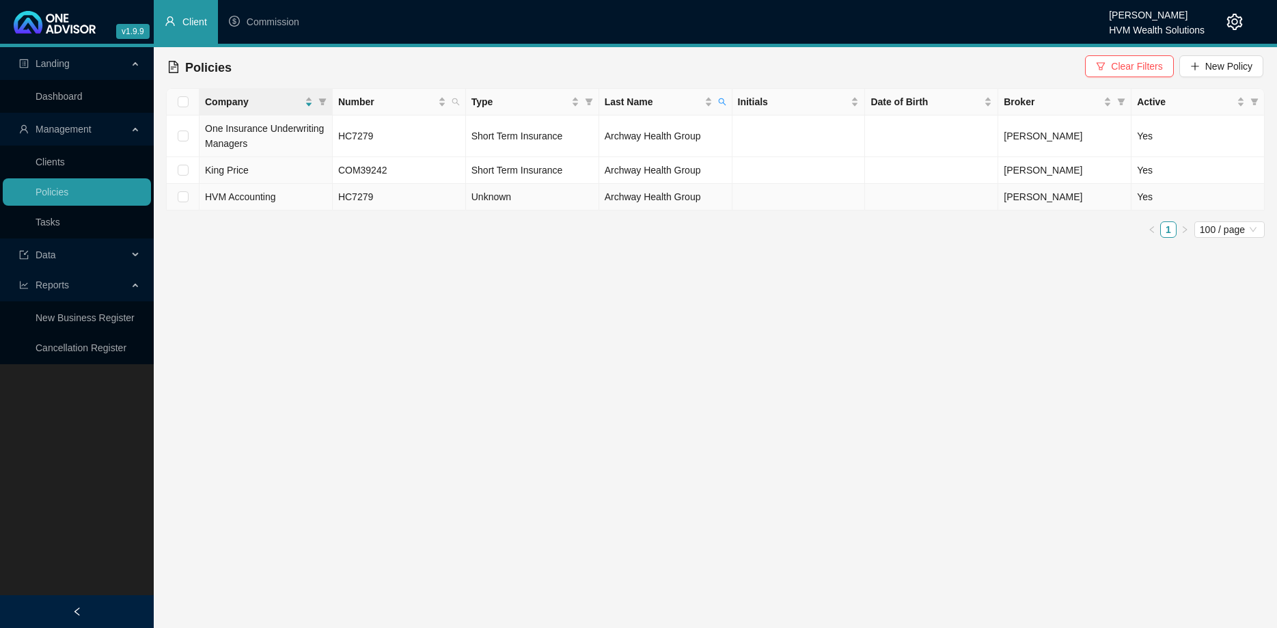
click at [497, 202] on span "Unknown" at bounding box center [491, 196] width 40 height 11
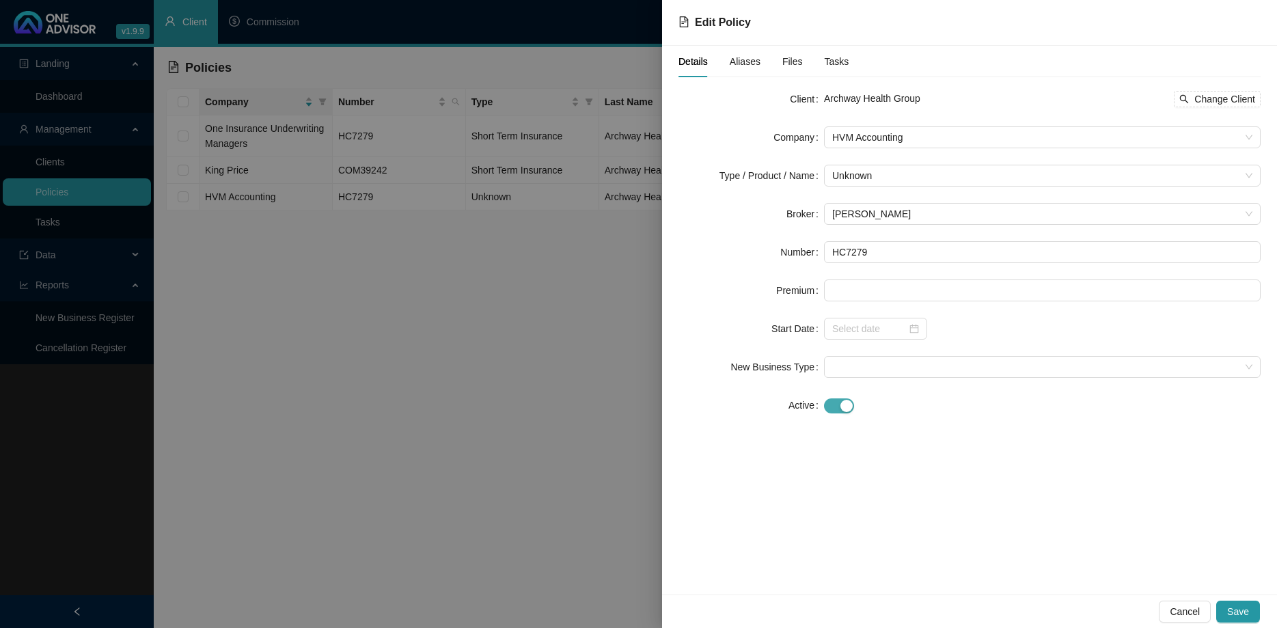
click at [839, 406] on button "button" at bounding box center [839, 405] width 30 height 15
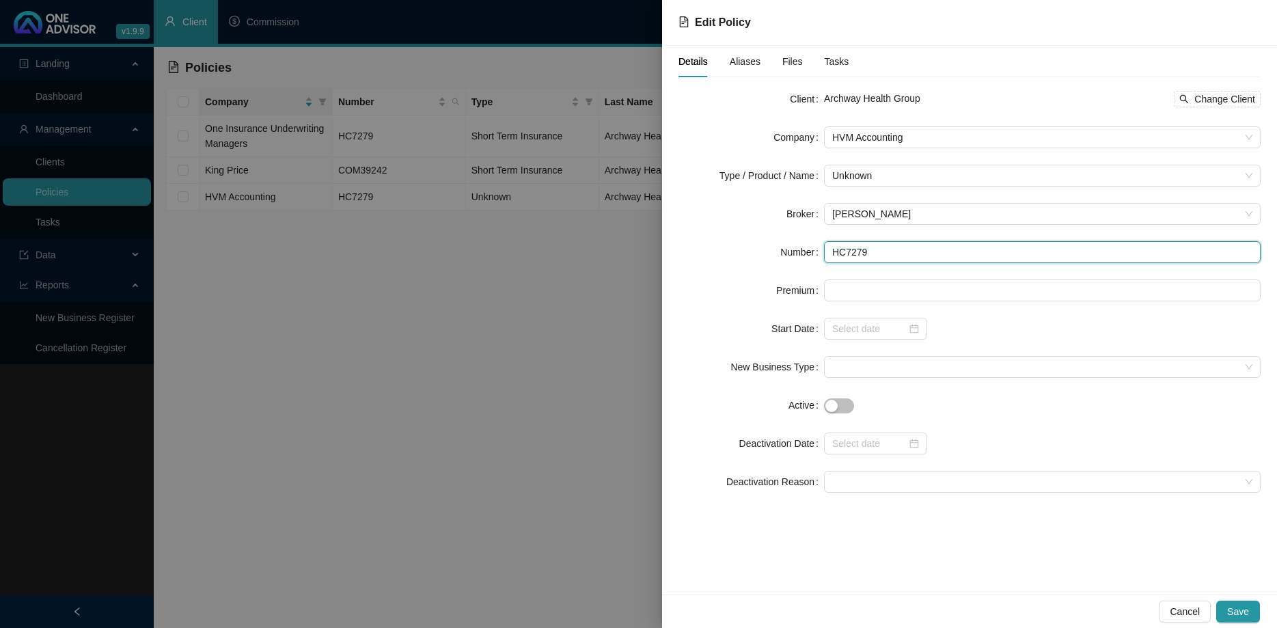
click at [915, 261] on input "HC7279" at bounding box center [1042, 252] width 436 height 22
click at [915, 260] on input "HC7279" at bounding box center [1042, 252] width 436 height 22
type input "none"
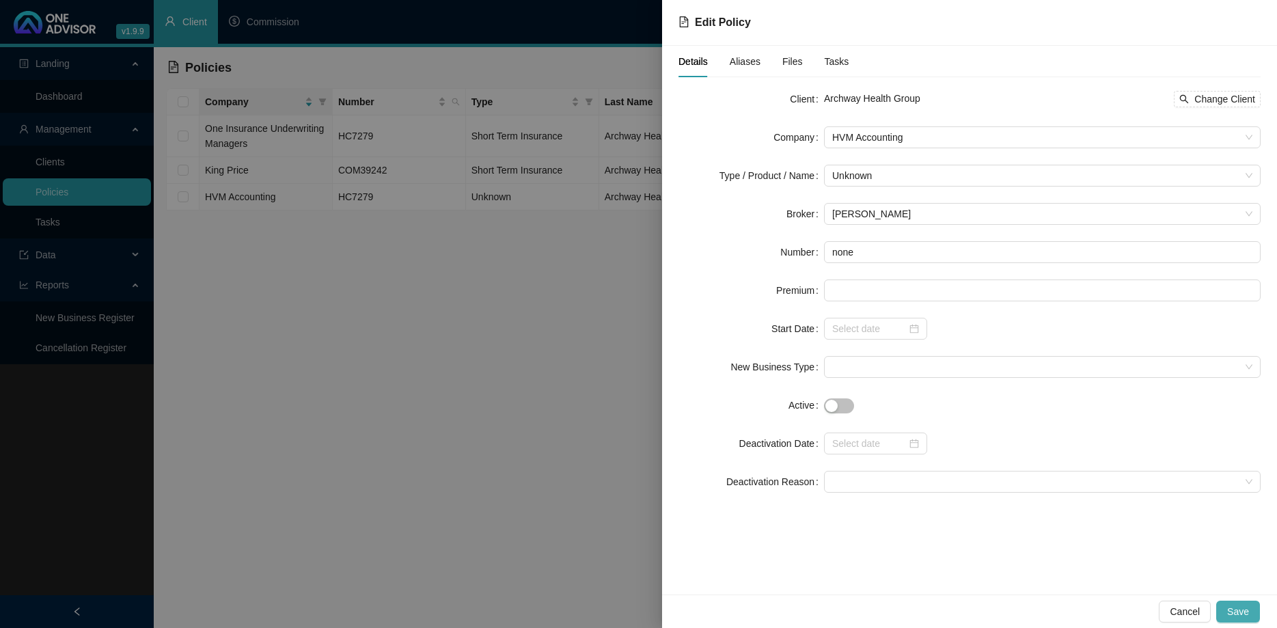
click at [1238, 600] on button "Save" at bounding box center [1238, 611] width 44 height 22
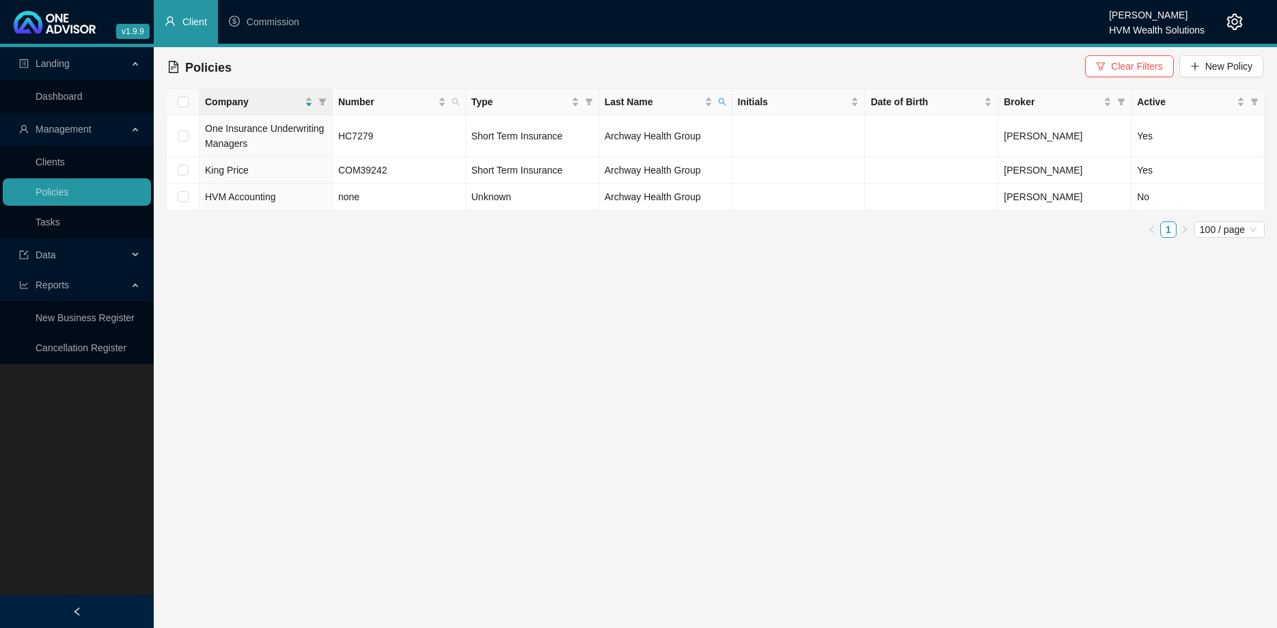
click at [926, 367] on main "Landing Dashboard Management Clients Policies Tasks Data Reports New Business R…" at bounding box center [638, 337] width 1277 height 581
click at [419, 143] on td "HC7279" at bounding box center [399, 136] width 133 height 42
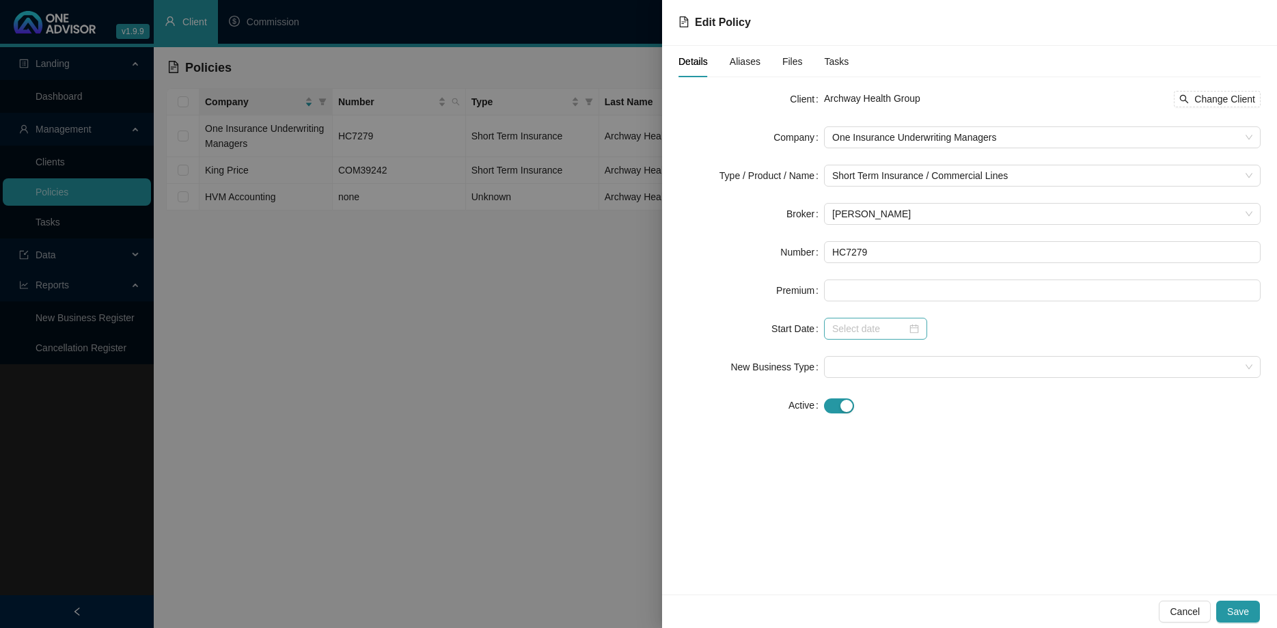
click at [906, 329] on div at bounding box center [875, 328] width 87 height 15
click at [900, 327] on input at bounding box center [869, 328] width 74 height 15
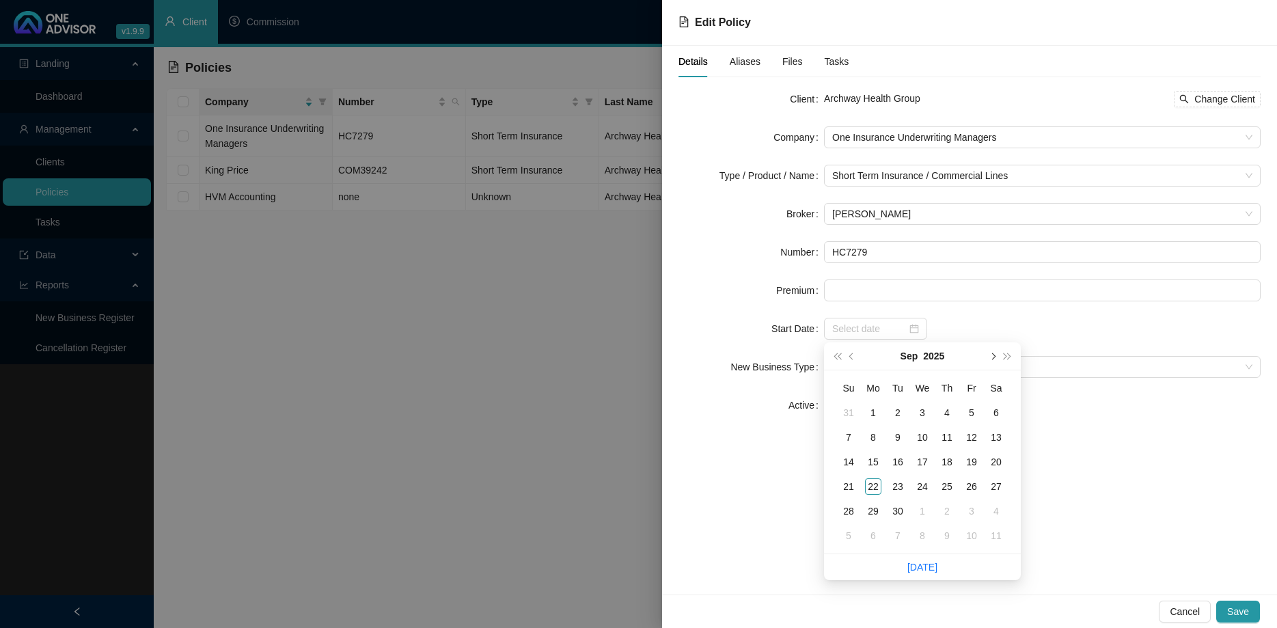
click at [991, 355] on span "next-year" at bounding box center [991, 355] width 7 height 7
click at [830, 357] on button "super-prev-year" at bounding box center [836, 355] width 15 height 27
type input "[DATE]"
click at [942, 486] on div "21" at bounding box center [947, 486] width 16 height 16
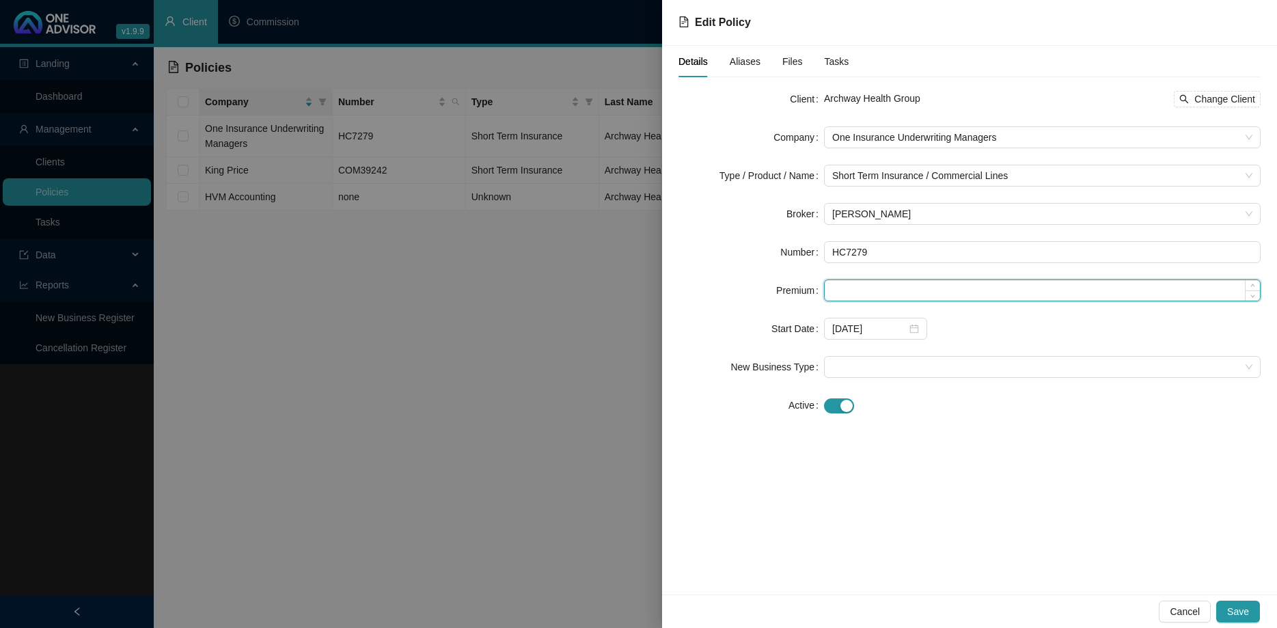
click at [871, 286] on input at bounding box center [1041, 290] width 435 height 20
click at [840, 359] on span at bounding box center [1042, 367] width 420 height 20
type input "82046.00"
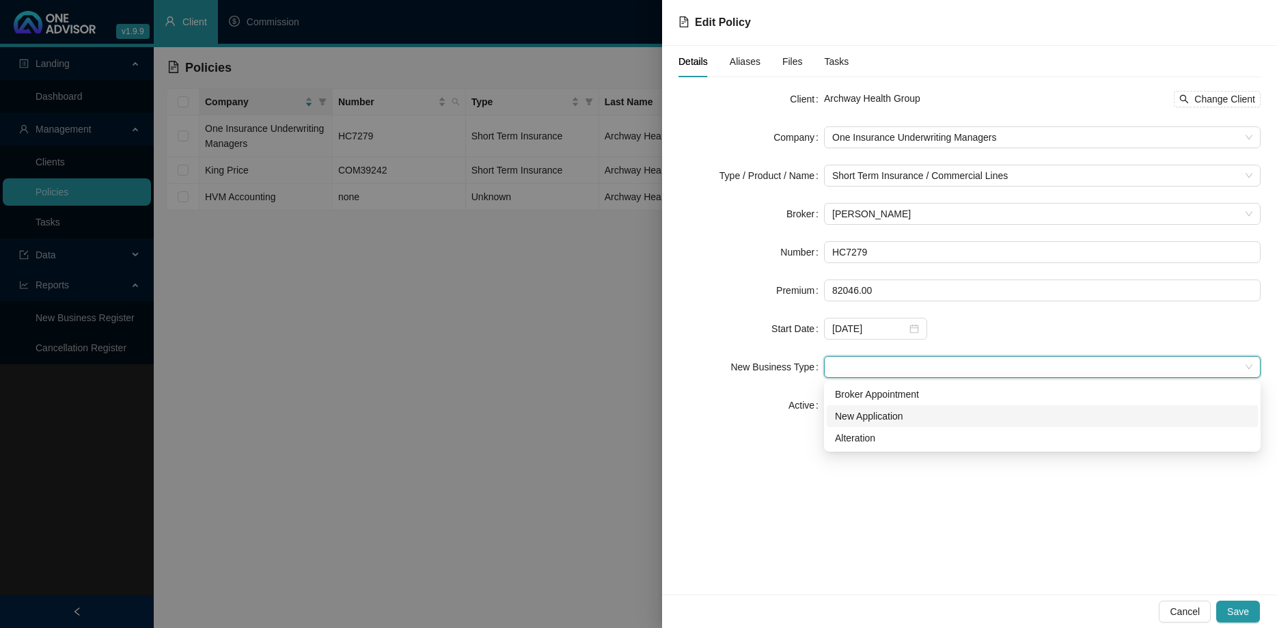
click at [876, 421] on div "New Application" at bounding box center [1042, 415] width 415 height 15
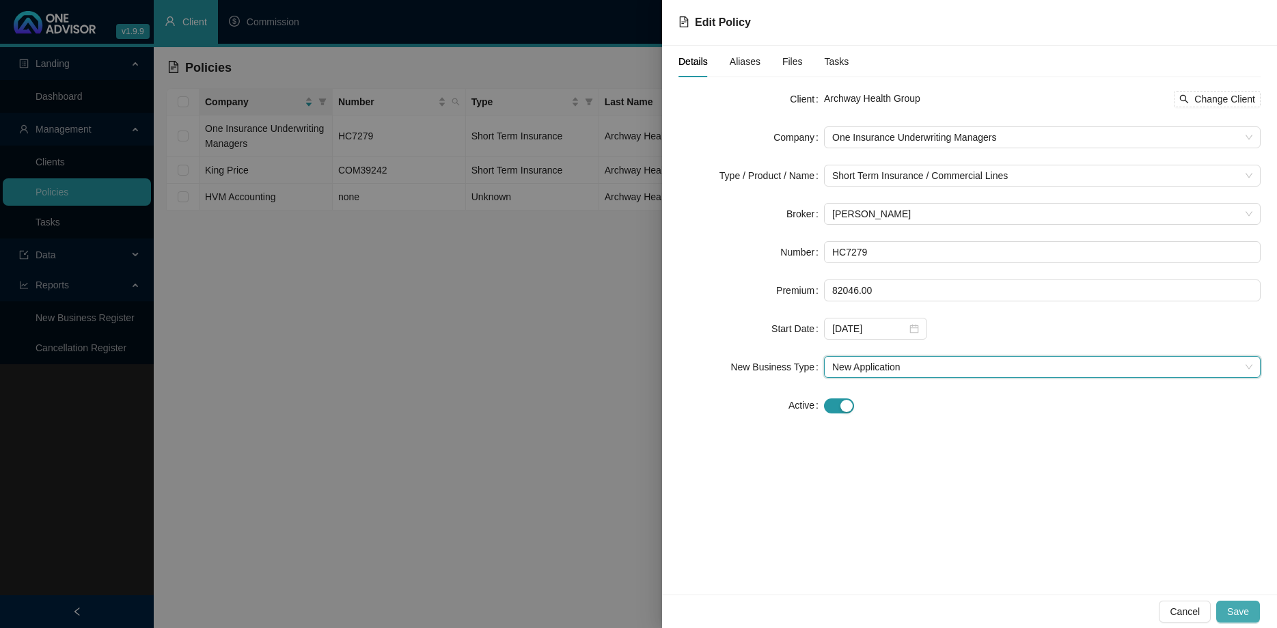
click at [1247, 607] on span "Save" at bounding box center [1238, 611] width 22 height 15
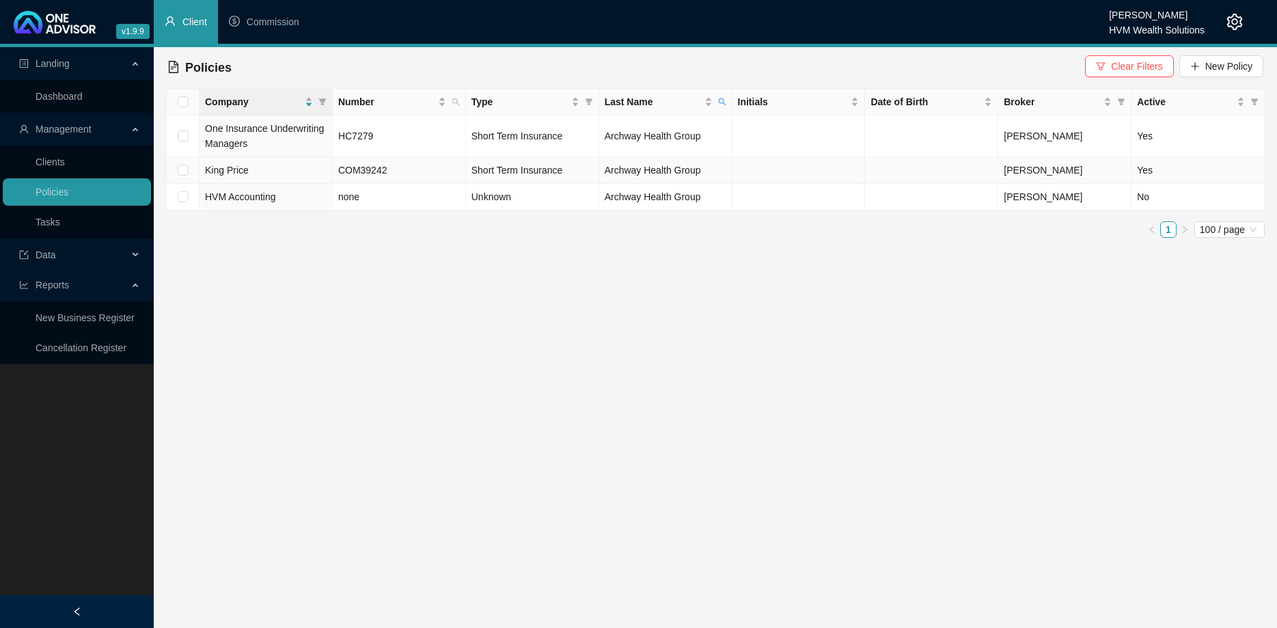
click at [566, 167] on td "Short Term Insurance" at bounding box center [532, 170] width 133 height 27
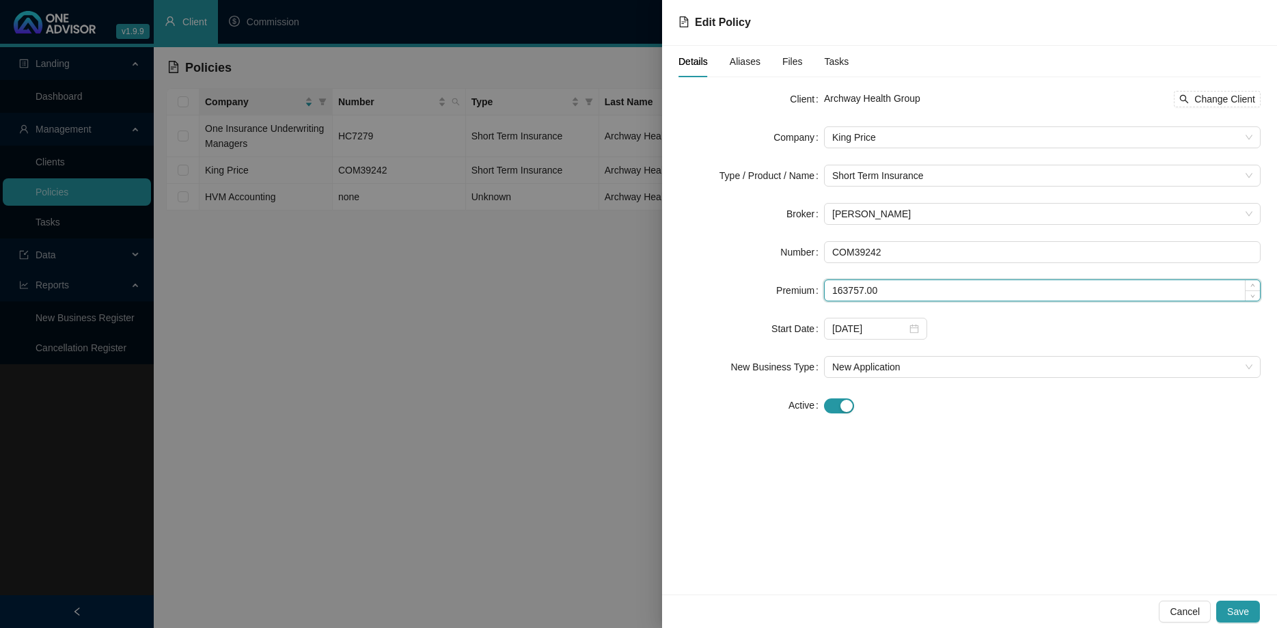
click at [844, 296] on input "163757.00" at bounding box center [1041, 290] width 435 height 20
click at [547, 354] on div at bounding box center [638, 314] width 1277 height 628
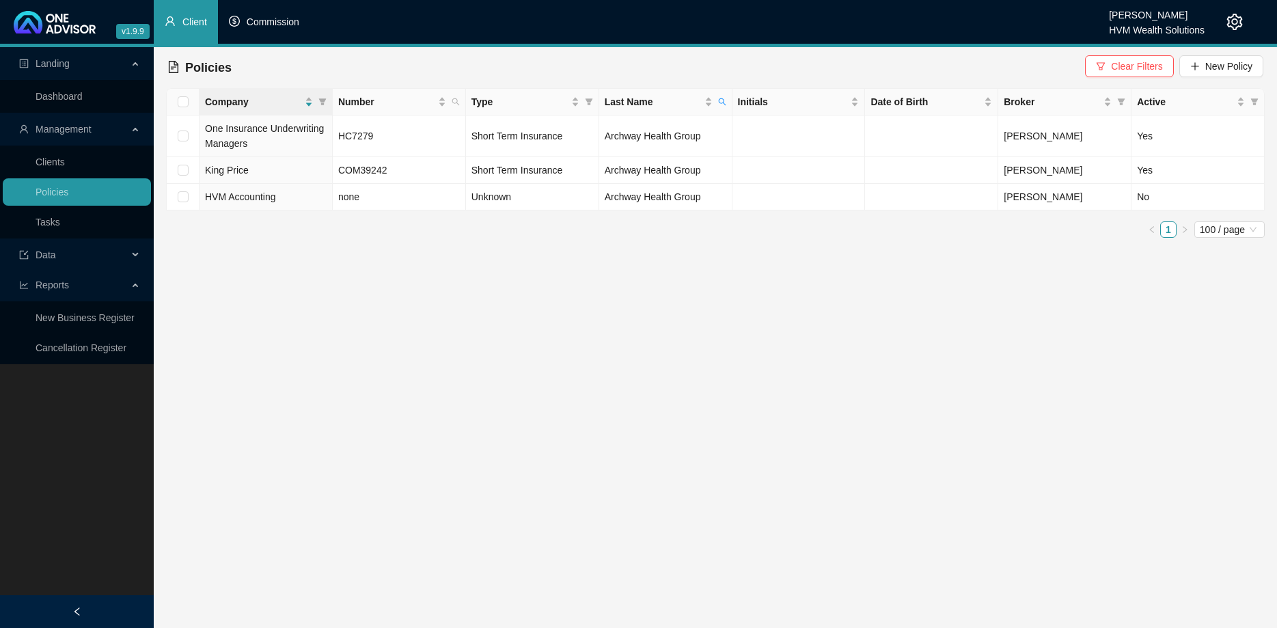
click at [252, 27] on span "Commission" at bounding box center [273, 21] width 53 height 11
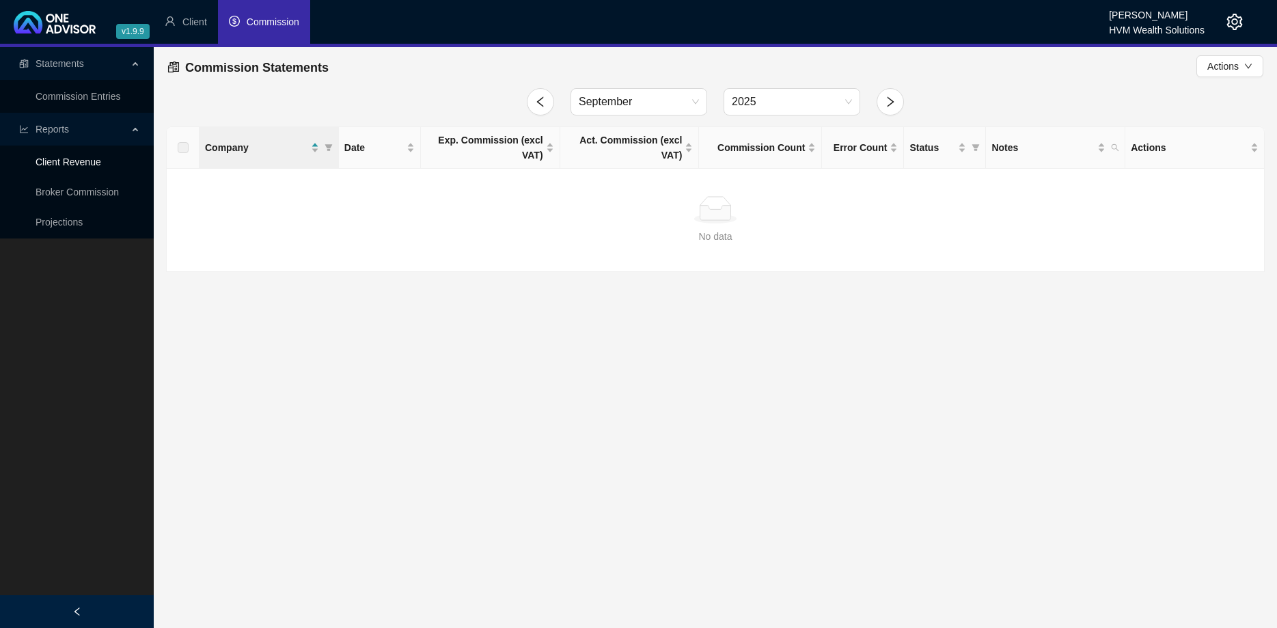
click at [87, 167] on link "Client Revenue" at bounding box center [69, 161] width 66 height 11
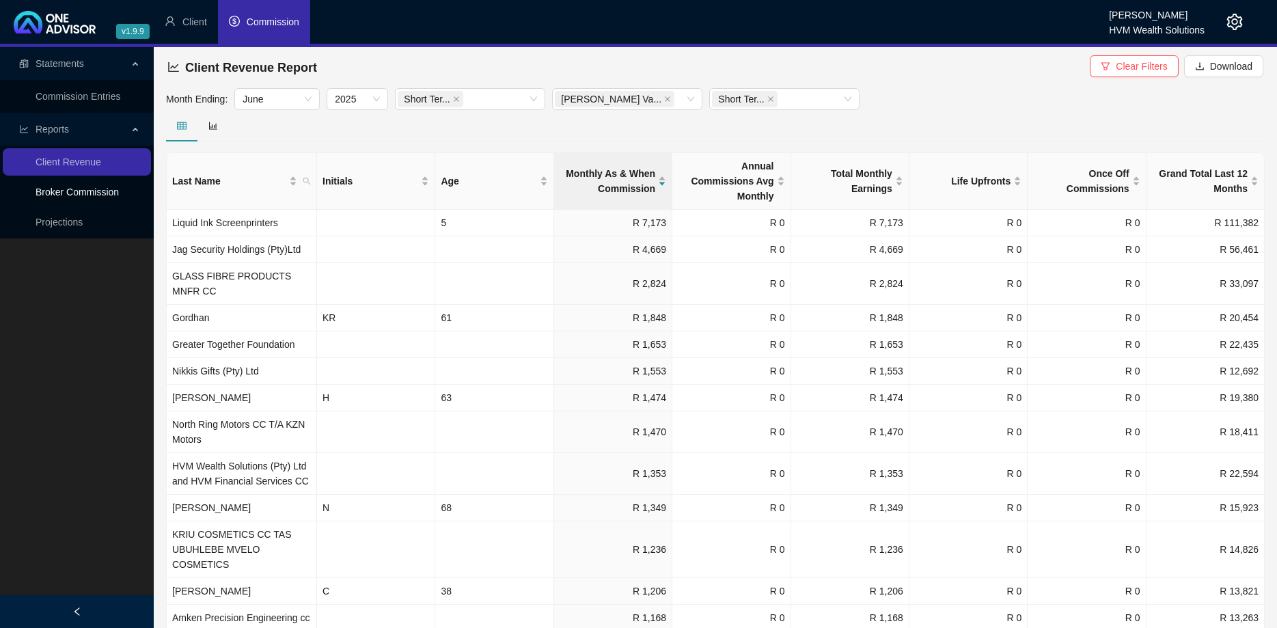
click at [102, 189] on link "Broker Commission" at bounding box center [77, 191] width 83 height 11
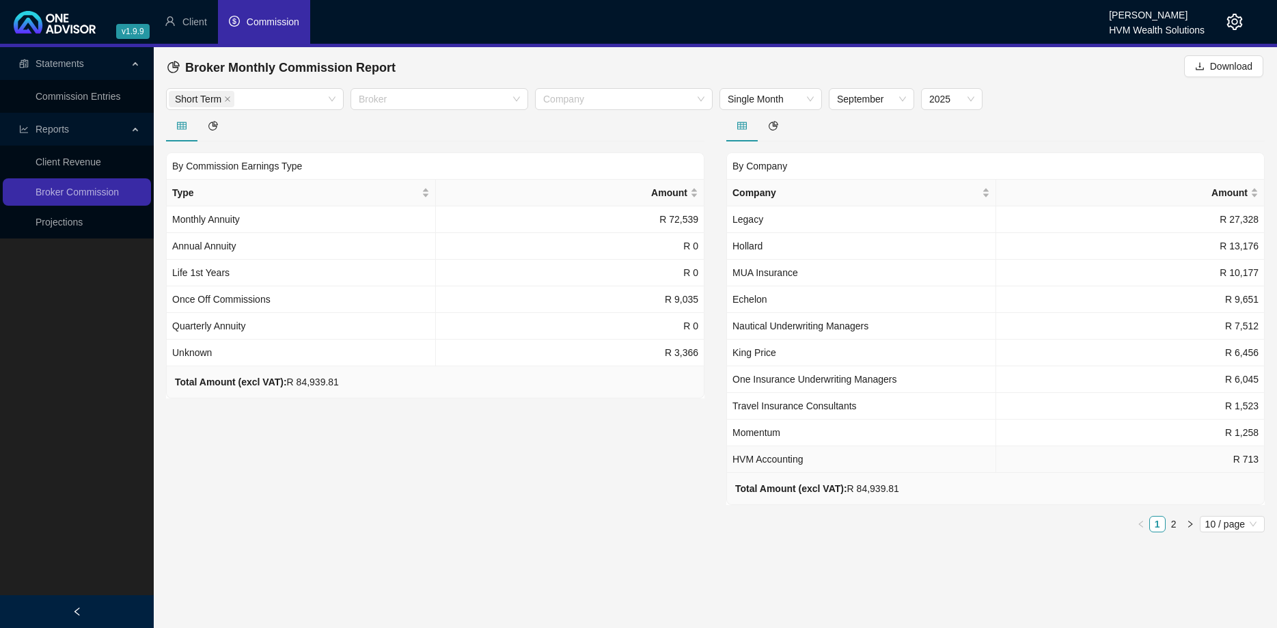
click at [765, 471] on td "HVM Accounting" at bounding box center [861, 459] width 269 height 27
click at [1243, 526] on span "10 / page" at bounding box center [1232, 523] width 54 height 15
click at [1232, 576] on div "20 / page" at bounding box center [1232, 570] width 45 height 15
